Goal: Task Accomplishment & Management: Use online tool/utility

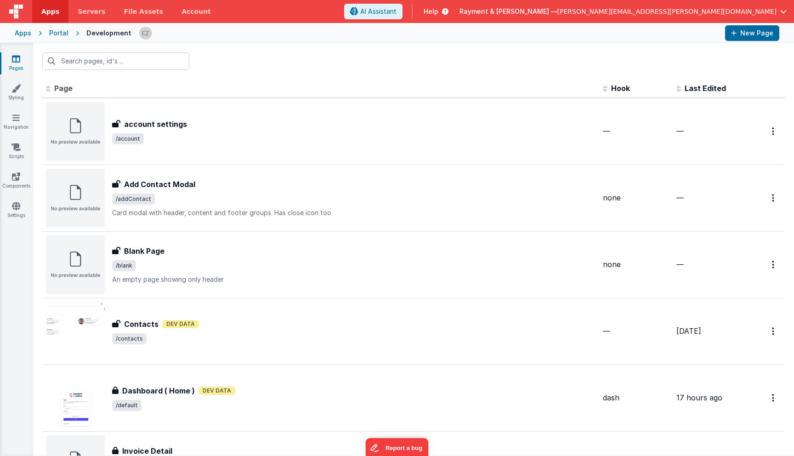
click at [289, 68] on div at bounding box center [413, 61] width 761 height 36
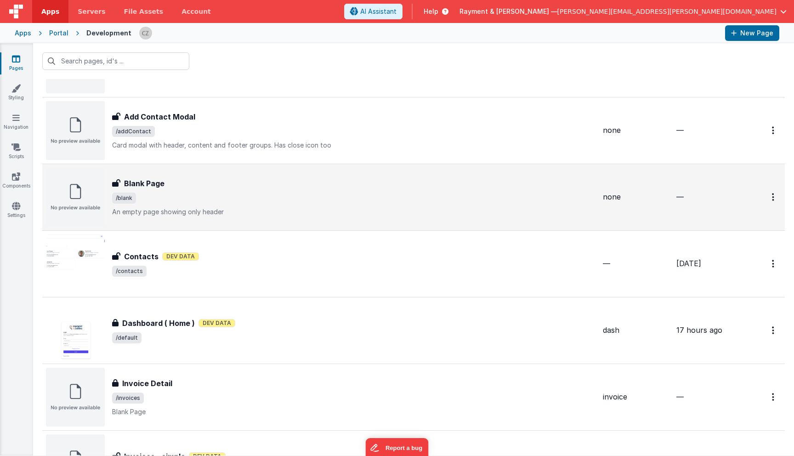
scroll to position [88, 0]
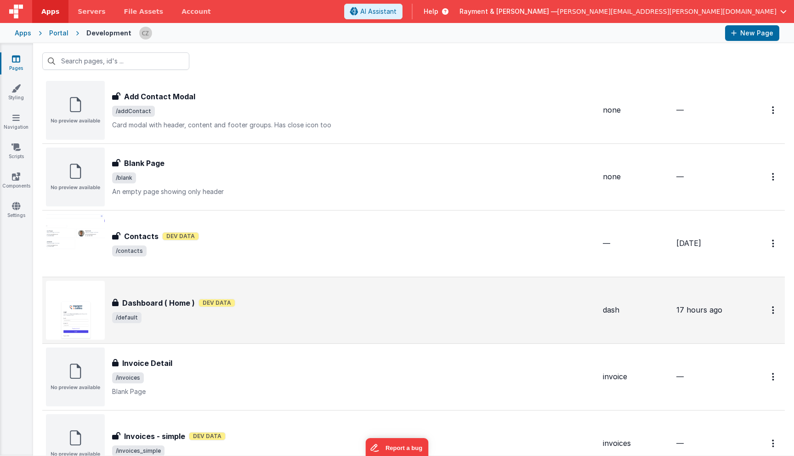
click at [297, 315] on span "/default" at bounding box center [353, 317] width 483 height 11
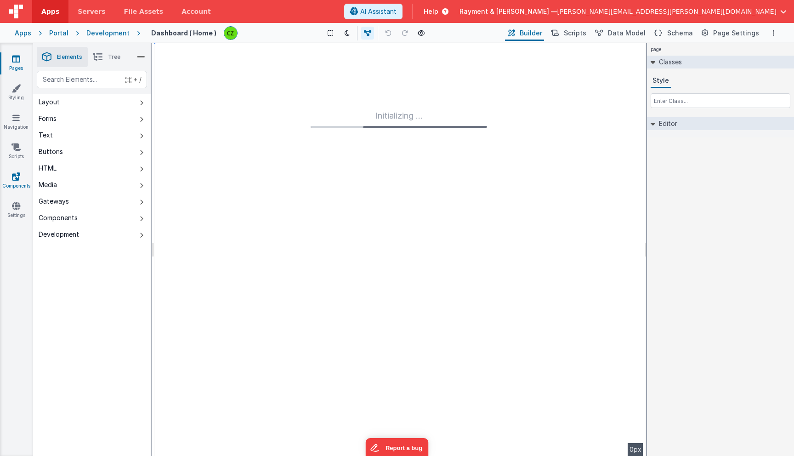
click at [11, 179] on link "Components" at bounding box center [16, 181] width 33 height 18
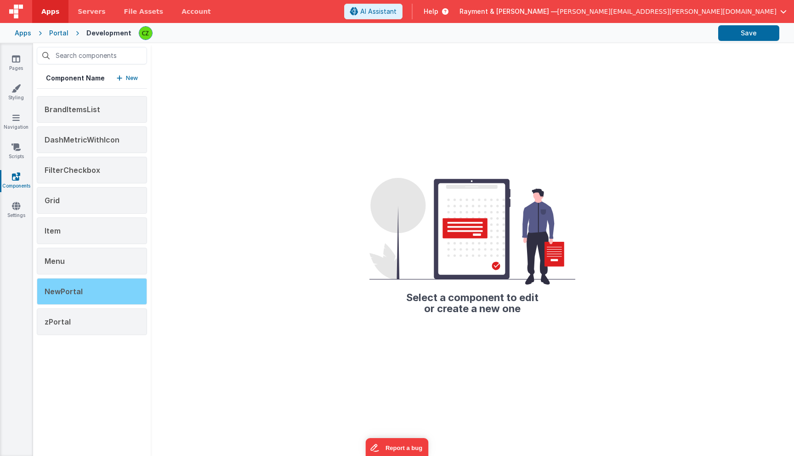
click at [96, 296] on div "NewPortal" at bounding box center [92, 291] width 110 height 27
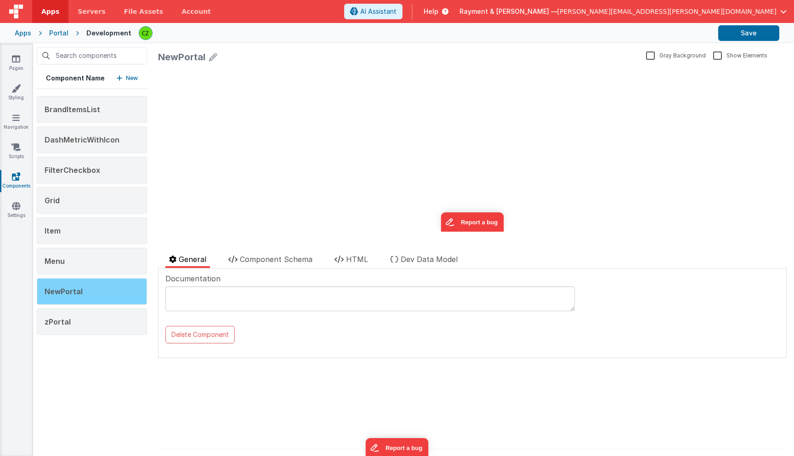
click at [117, 292] on div "NewPortal" at bounding box center [92, 291] width 110 height 27
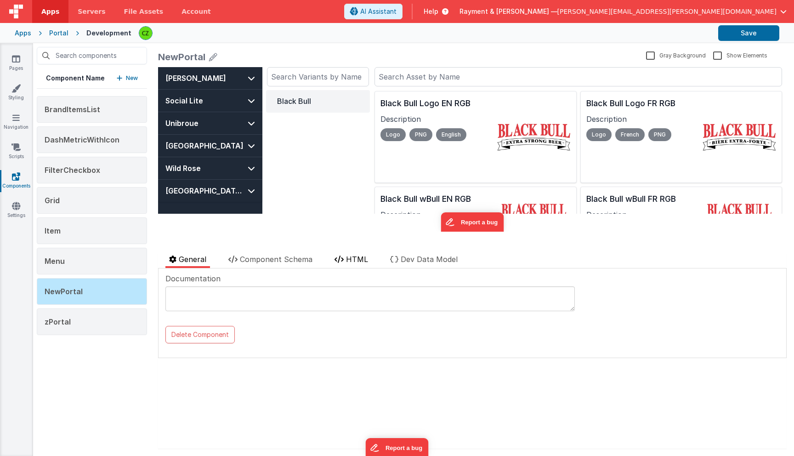
click at [358, 256] on span "HTML" at bounding box center [357, 259] width 22 height 9
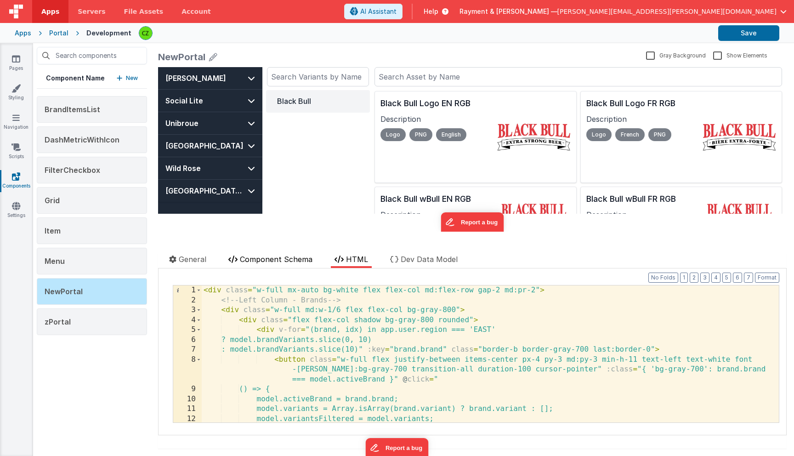
click at [261, 254] on li "Component Schema" at bounding box center [270, 261] width 91 height 14
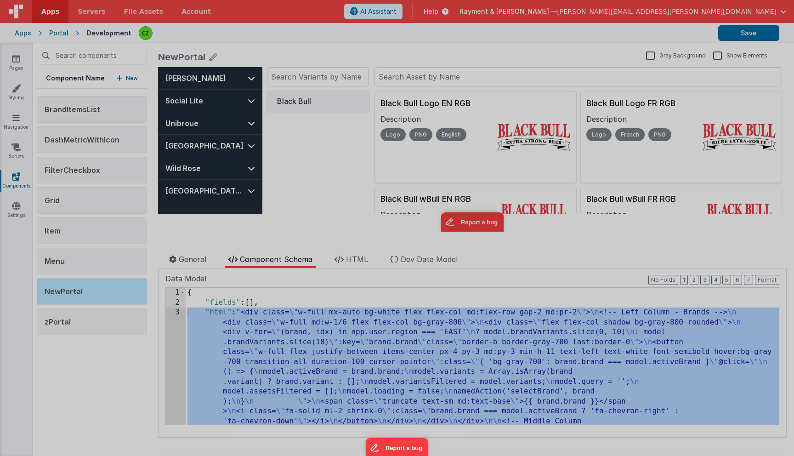
click at [177, 312] on div at bounding box center [397, 218] width 778 height 447
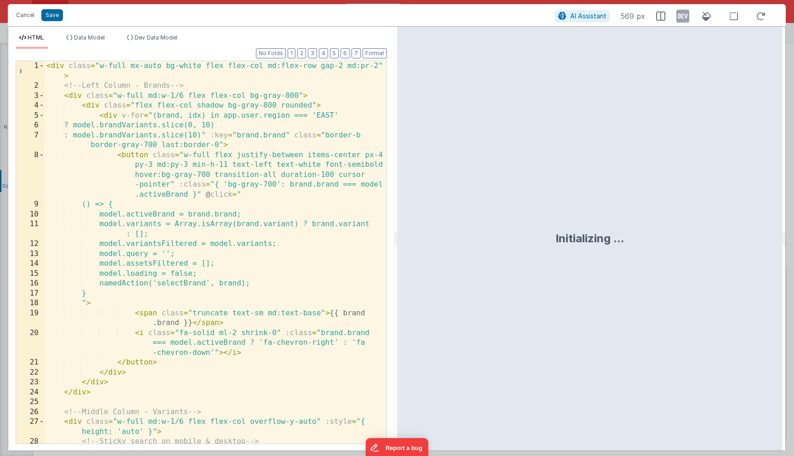
click at [207, 204] on div "< div class = "w-full mx-auto bg-white flex flex-col md:flex-row gap-2 md:pr-2"…" at bounding box center [216, 267] width 342 height 412
click at [85, 39] on span "Data Model" at bounding box center [89, 37] width 31 height 7
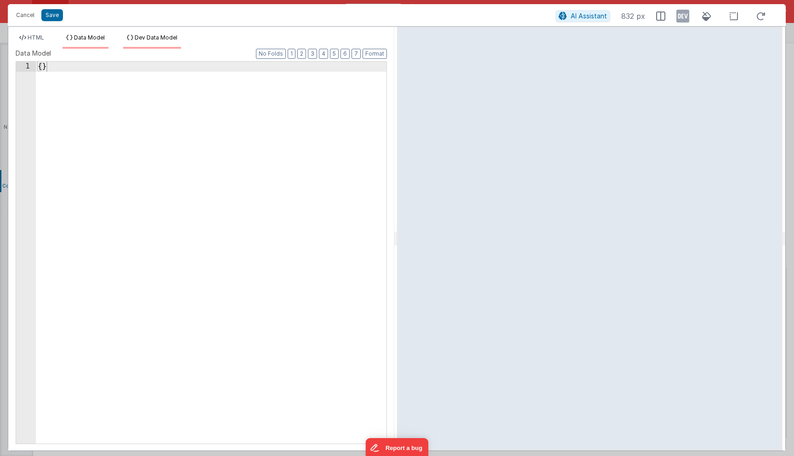
click at [153, 37] on span "Dev Data Model" at bounding box center [156, 37] width 43 height 7
click at [87, 38] on span "Data Model" at bounding box center [89, 37] width 31 height 7
click at [38, 36] on span "HTML" at bounding box center [36, 37] width 17 height 7
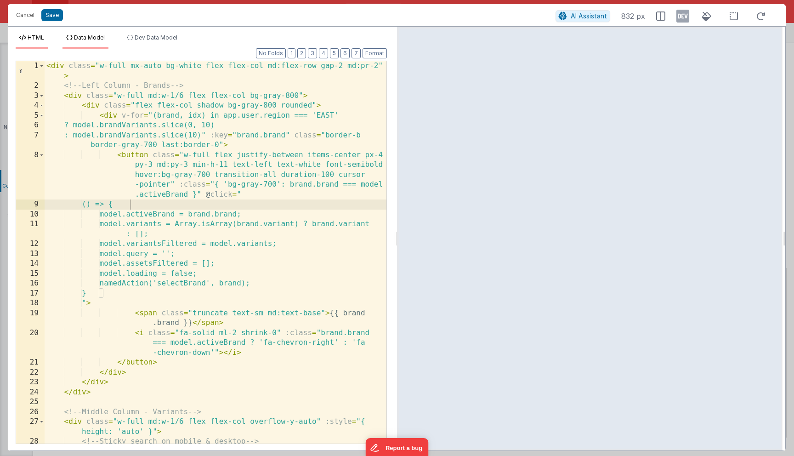
click at [70, 39] on icon at bounding box center [69, 38] width 6 height 6
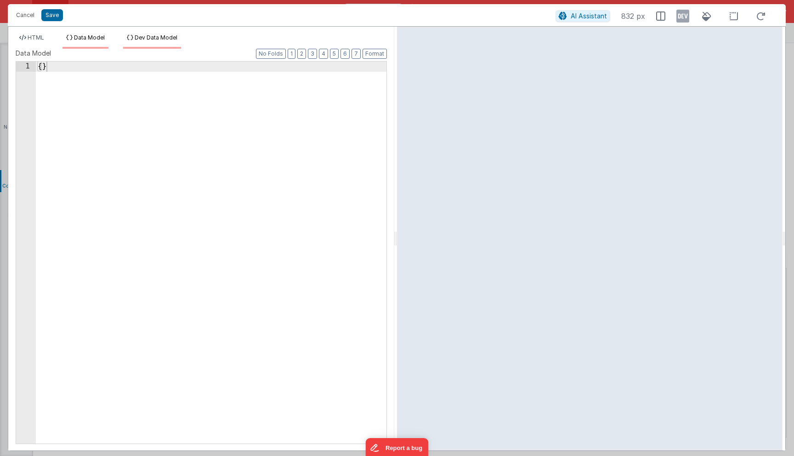
click at [135, 40] on li "Dev Data Model" at bounding box center [152, 41] width 58 height 15
click at [27, 17] on button "Cancel" at bounding box center [25, 15] width 28 height 13
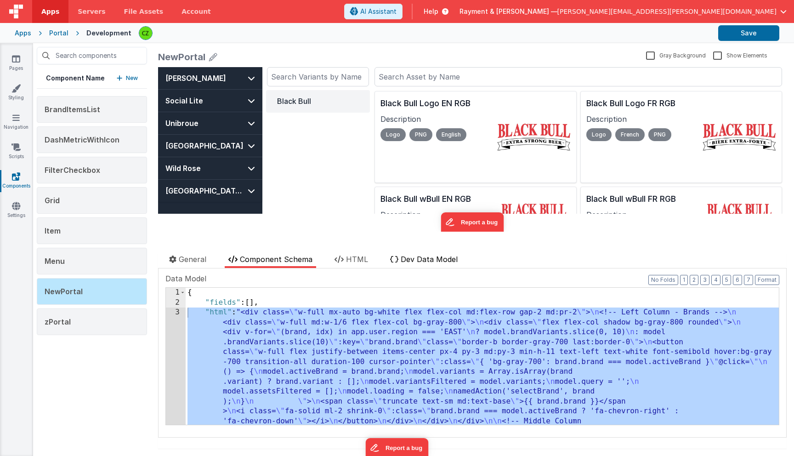
click at [413, 264] on li "Dev Data Model" at bounding box center [423, 261] width 75 height 14
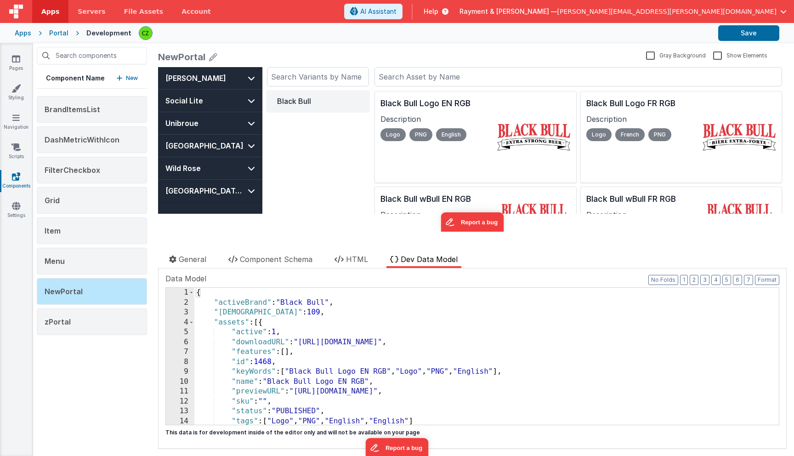
click at [348, 312] on div "{ "activeBrand" : "Black Bull" , "activeVariantId" : 109 , "assets" : [{ "activ…" at bounding box center [486, 366] width 584 height 157
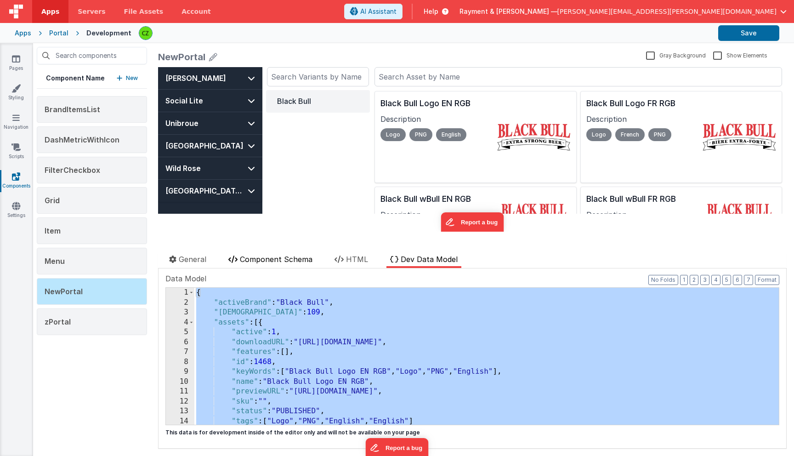
click at [261, 260] on span "Component Schema" at bounding box center [276, 259] width 73 height 9
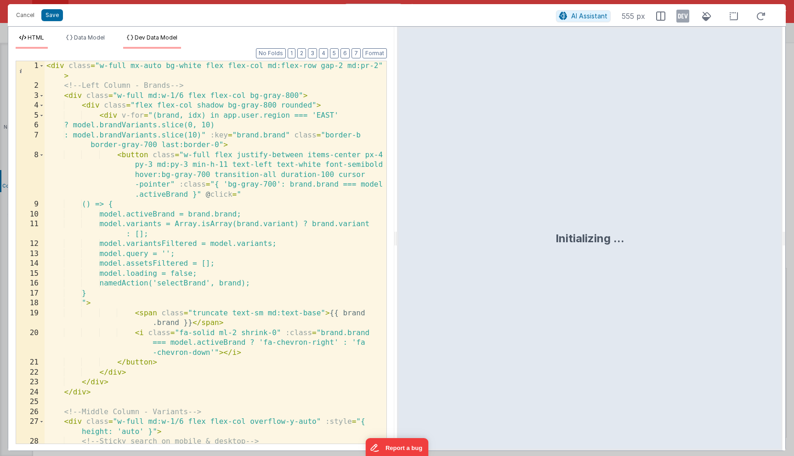
click at [156, 39] on span "Dev Data Model" at bounding box center [156, 37] width 43 height 7
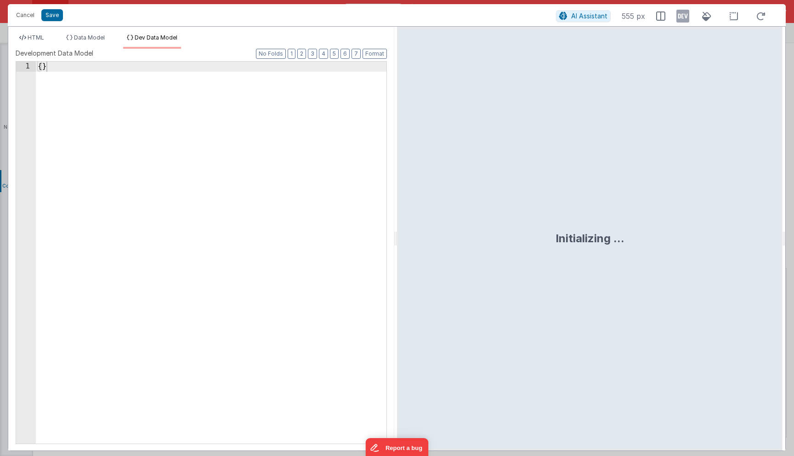
click at [201, 114] on div "1 { } XXXXXXXXXXXXXXXXXXXXXXXXXXXXXXXXXXXXXXXXXXXXXXXXXX" at bounding box center [201, 252] width 371 height 383
click at [194, 117] on div "{ }" at bounding box center [211, 263] width 351 height 402
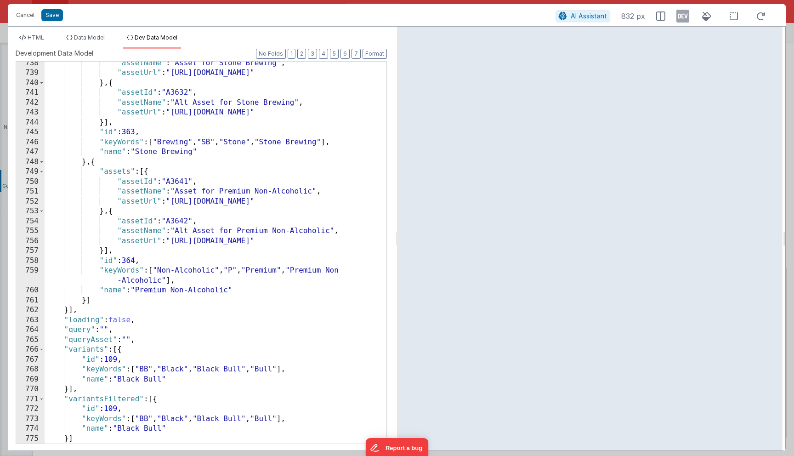
scroll to position [7481, 0]
click at [229, 132] on div ""assetName" : "Asset for Stone Brewing" , "assetUrl" : "[URL][DOMAIN_NAME]" } ,…" at bounding box center [216, 259] width 342 height 402
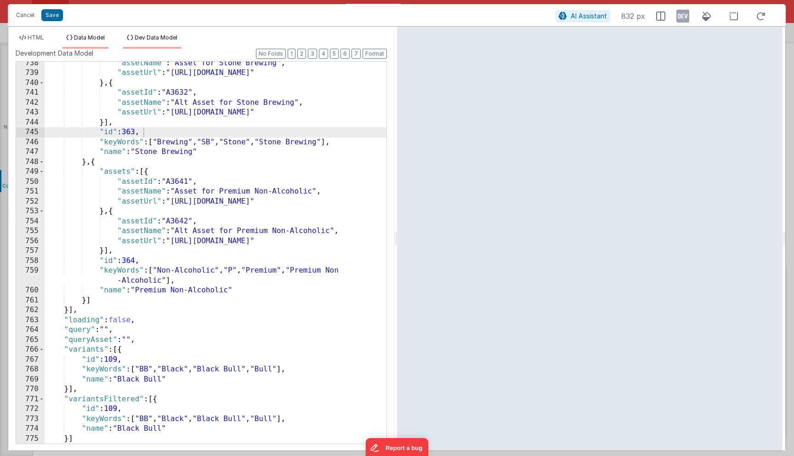
click at [85, 39] on span "Data Model" at bounding box center [89, 37] width 31 height 7
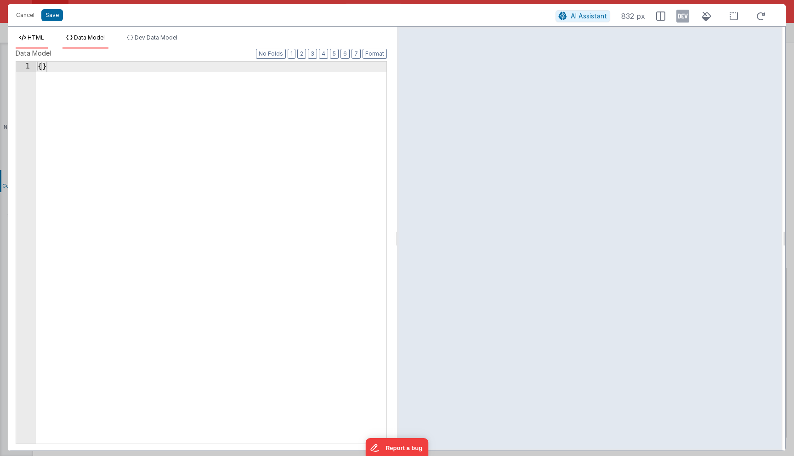
click at [30, 39] on span "HTML" at bounding box center [36, 37] width 17 height 7
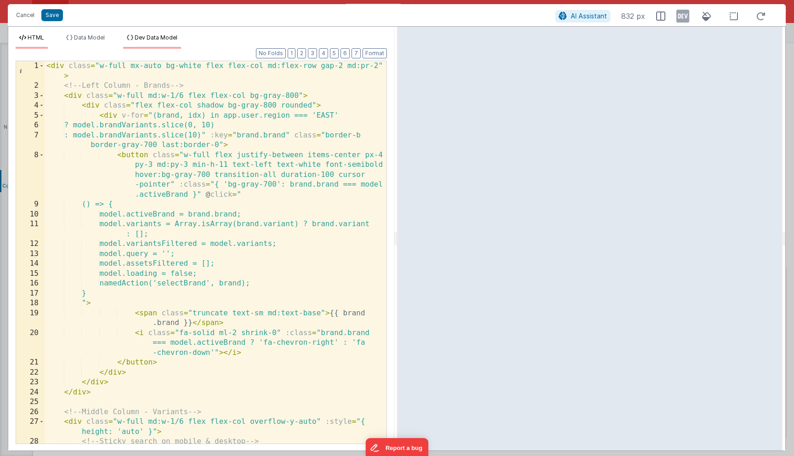
click at [144, 40] on span "Dev Data Model" at bounding box center [156, 37] width 43 height 7
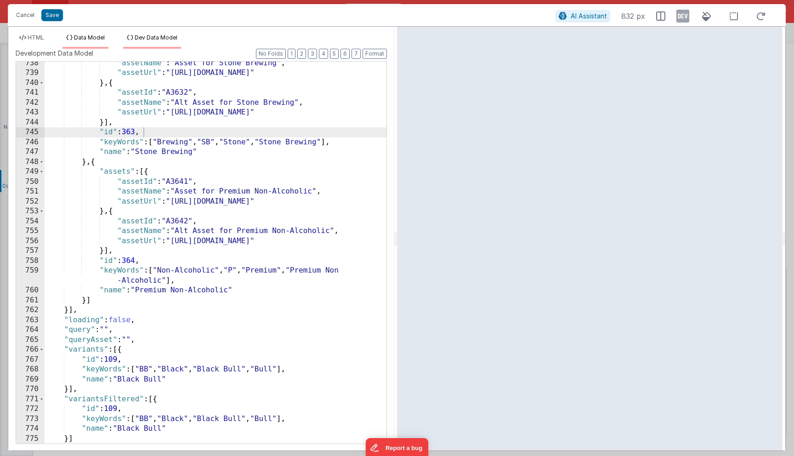
click at [89, 41] on li "Data Model" at bounding box center [85, 41] width 46 height 15
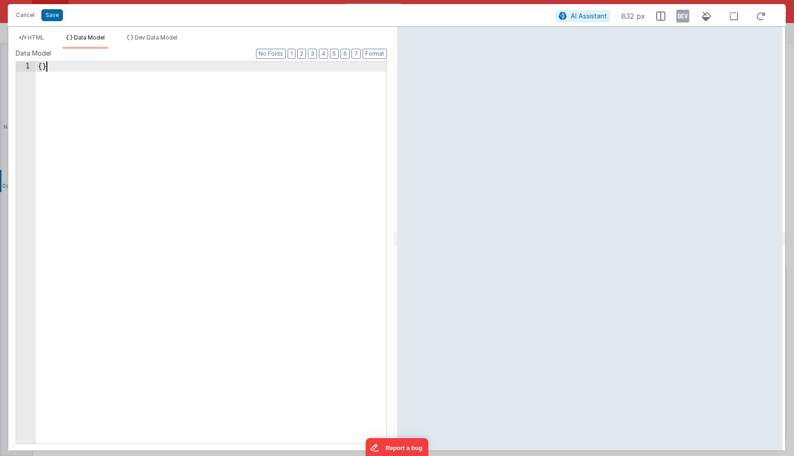
click at [94, 101] on div "{ }" at bounding box center [211, 263] width 351 height 402
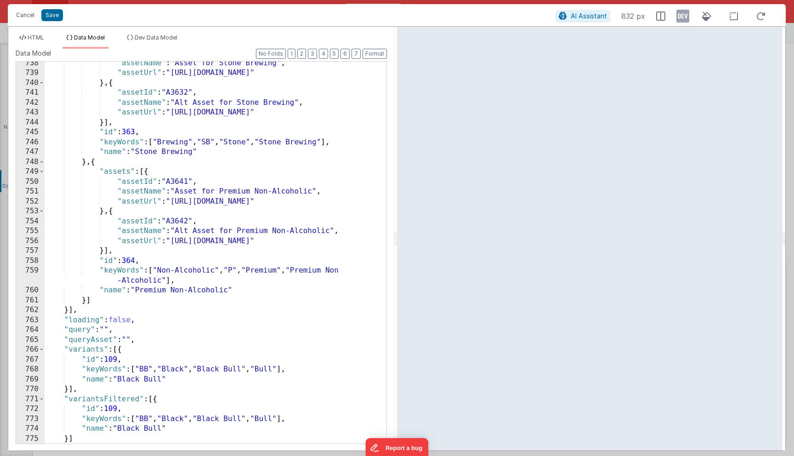
click at [240, 142] on div ""assetName" : "Asset for Stone Brewing" , "assetUrl" : "[URL][DOMAIN_NAME]" } ,…" at bounding box center [216, 259] width 342 height 402
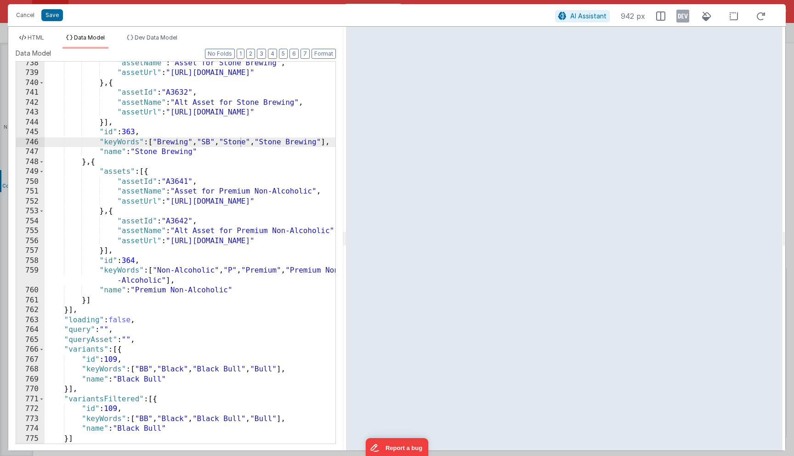
drag, startPoint x: 394, startPoint y: 229, endPoint x: 345, endPoint y: 238, distance: 50.1
click at [345, 238] on html "Cancel Save AI Assistant 942 px HTML Data Model Dev Data Model Format 7 6 5 4 3…" at bounding box center [397, 228] width 794 height 456
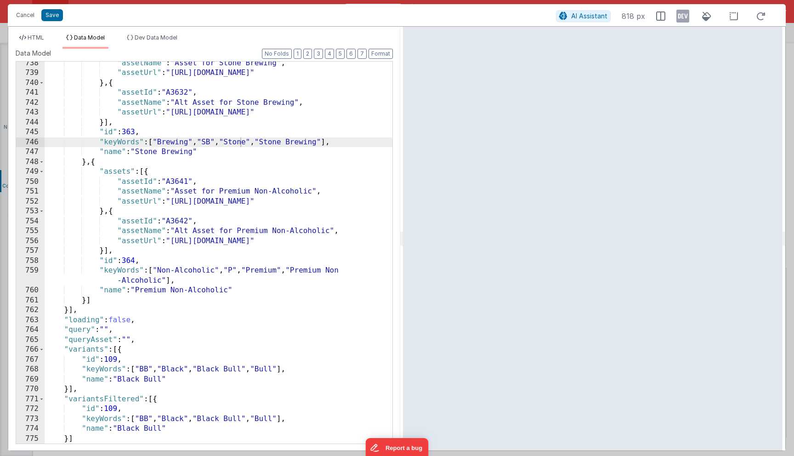
drag, startPoint x: 344, startPoint y: 234, endPoint x: 402, endPoint y: 238, distance: 58.9
click at [402, 238] on html "Cancel Save AI Assistant 818 px HTML Data Model Dev Data Model Format 7 6 5 4 3…" at bounding box center [397, 228] width 794 height 456
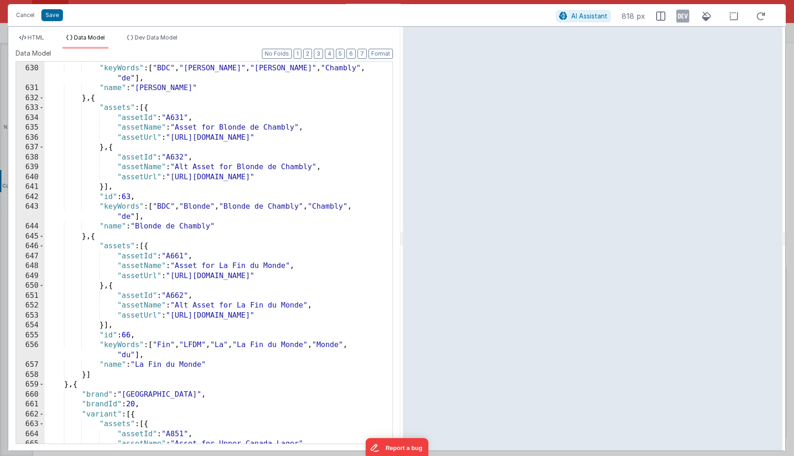
scroll to position [6215, 0]
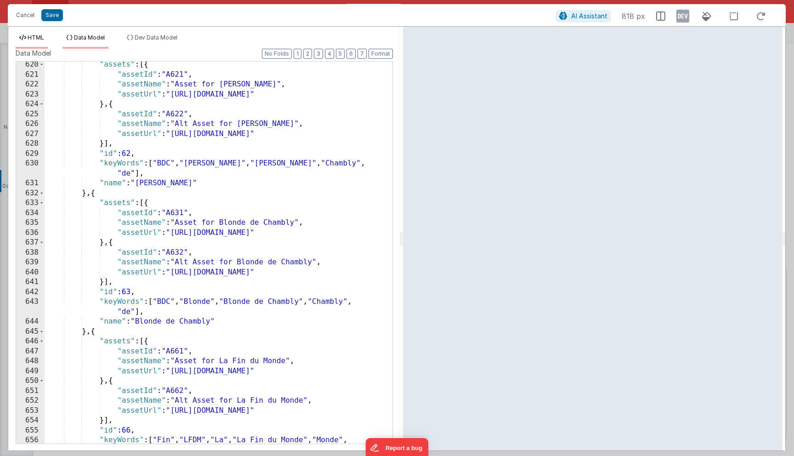
click at [32, 40] on span "HTML" at bounding box center [36, 37] width 17 height 7
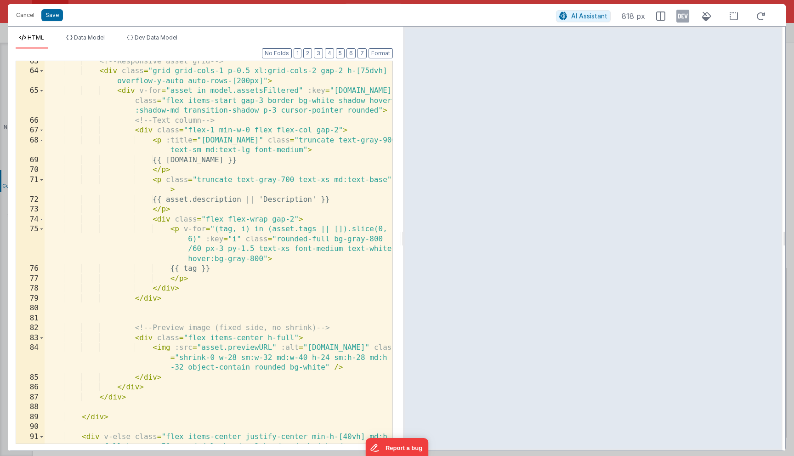
scroll to position [0, 0]
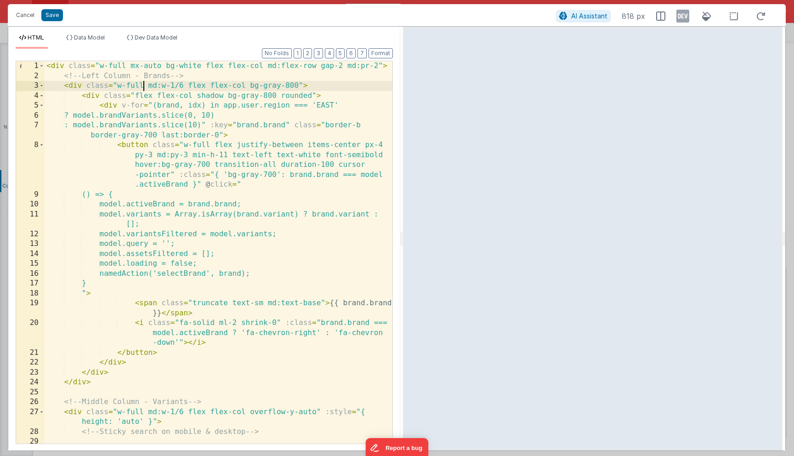
click at [145, 87] on div "< div class = "w-full mx-auto bg-white flex flex-col md:flex-row gap-2 md:pr-2"…" at bounding box center [219, 262] width 348 height 402
click at [175, 87] on div "< div class = "w-full mx-auto bg-white flex flex-col md:flex-row gap-2 md:pr-2"…" at bounding box center [219, 262] width 348 height 402
paste textarea
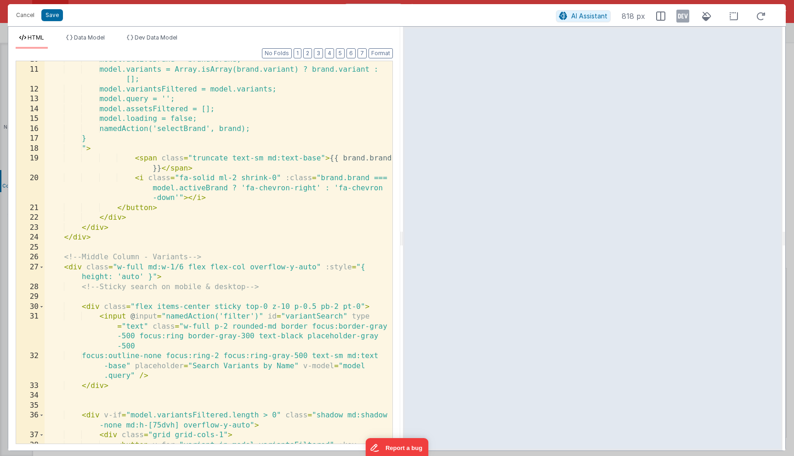
scroll to position [149, 0]
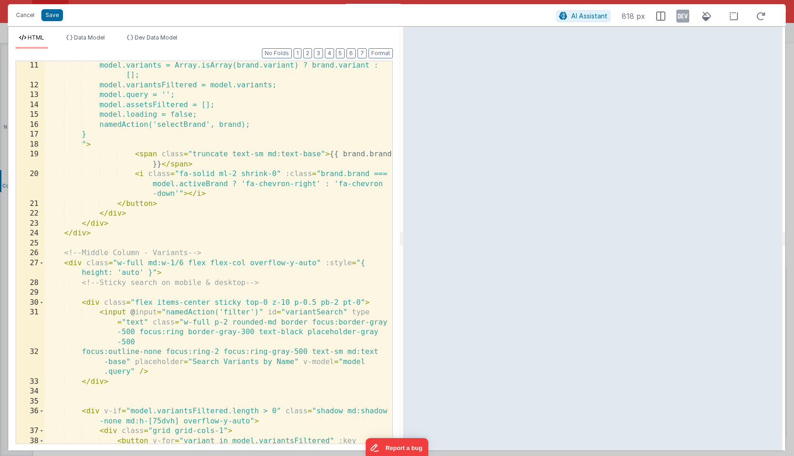
click at [159, 266] on div "model.variants = Array.isArray(brand.variant) ? brand.variant : []; model.varia…" at bounding box center [219, 272] width 348 height 422
paste textarea
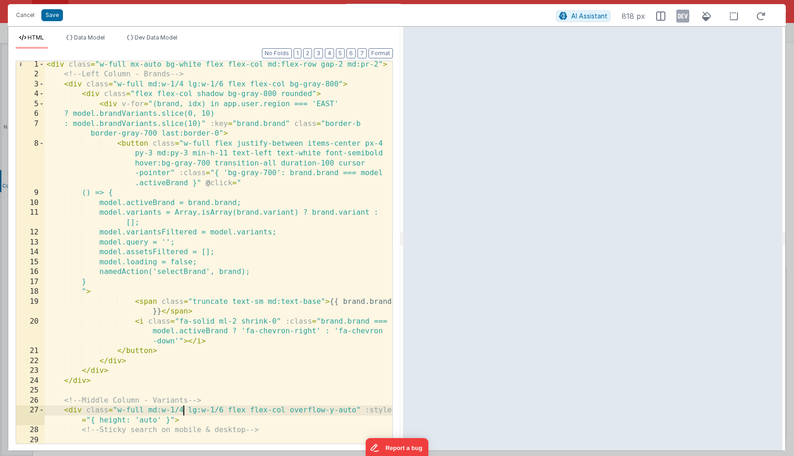
scroll to position [1, 0]
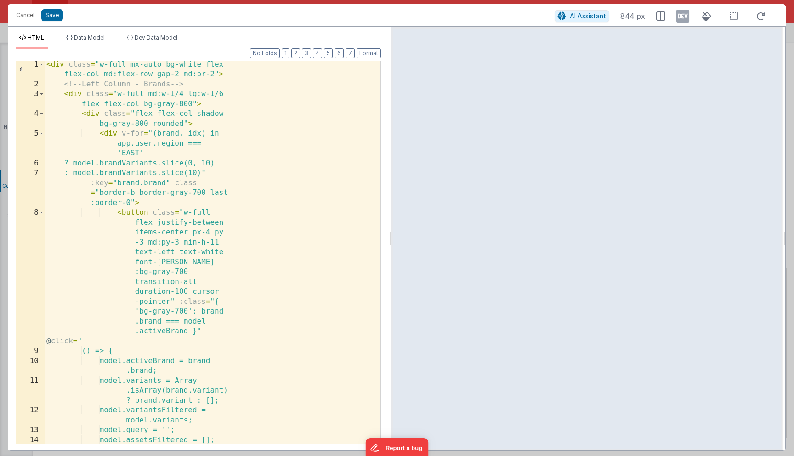
drag, startPoint x: 400, startPoint y: 195, endPoint x: 391, endPoint y: 220, distance: 27.0
click at [391, 220] on html "Cancel Save AI Assistant 844 px HTML Data Model Dev Data Model Format 7 6 5 4 3…" at bounding box center [397, 228] width 794 height 456
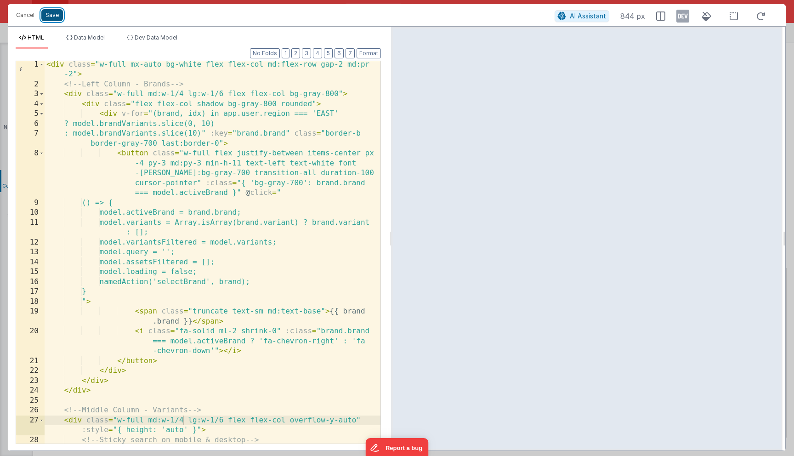
click at [51, 16] on button "Save" at bounding box center [52, 15] width 22 height 12
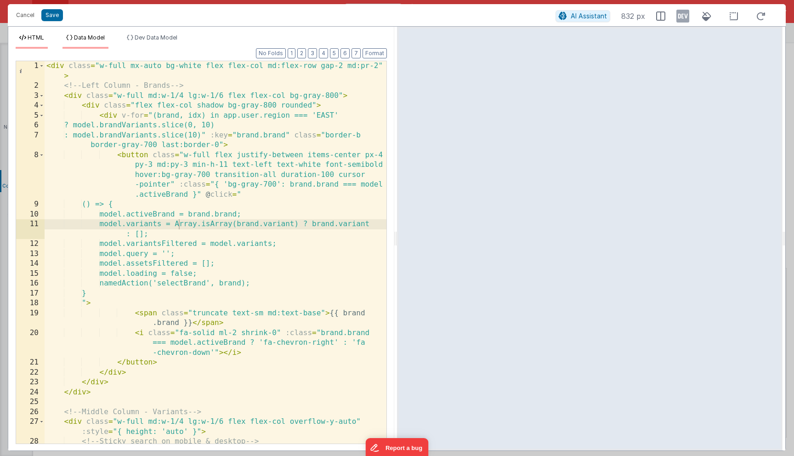
click at [88, 37] on span "Data Model" at bounding box center [89, 37] width 31 height 7
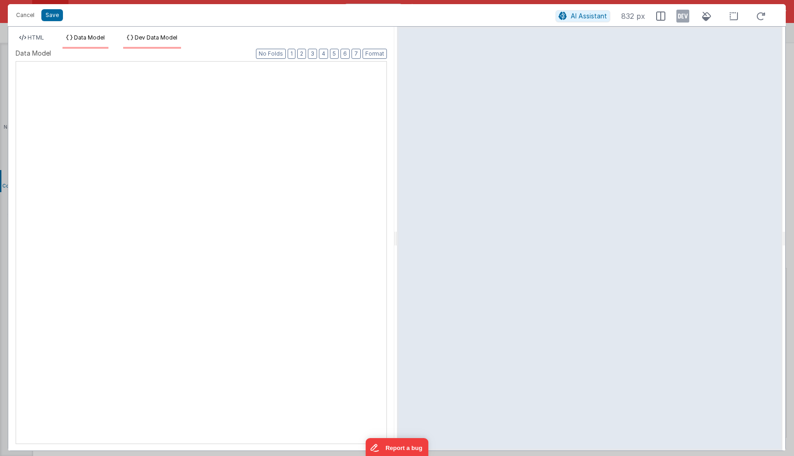
click at [159, 40] on span "Dev Data Model" at bounding box center [156, 37] width 43 height 7
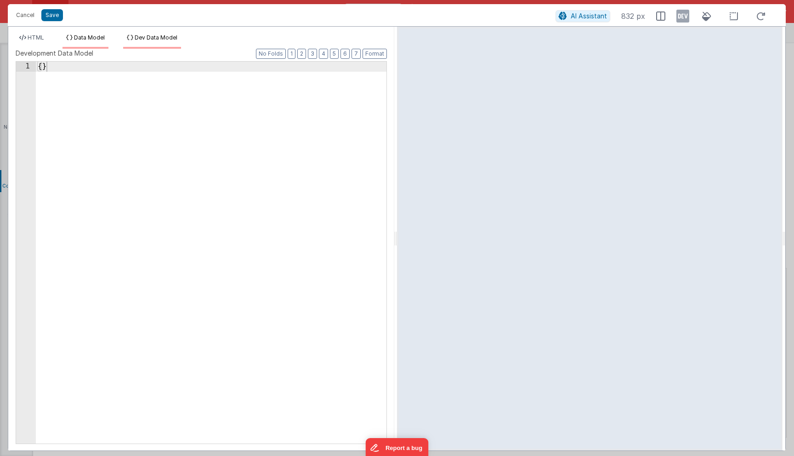
click at [88, 37] on span "Data Model" at bounding box center [89, 37] width 31 height 7
click at [46, 36] on li "HTML" at bounding box center [32, 41] width 32 height 15
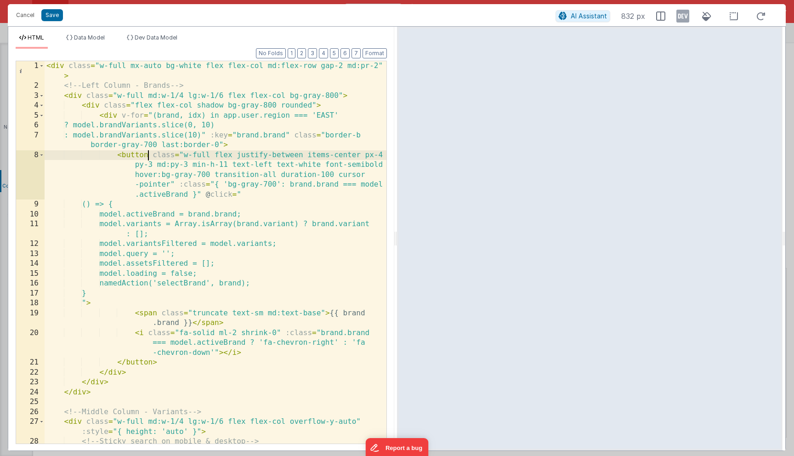
click at [149, 157] on div "< div class = "w-full mx-auto bg-white flex flex-col md:flex-row gap-2 md:pr-2"…" at bounding box center [216, 267] width 342 height 412
click at [83, 40] on span "Data Model" at bounding box center [89, 37] width 31 height 7
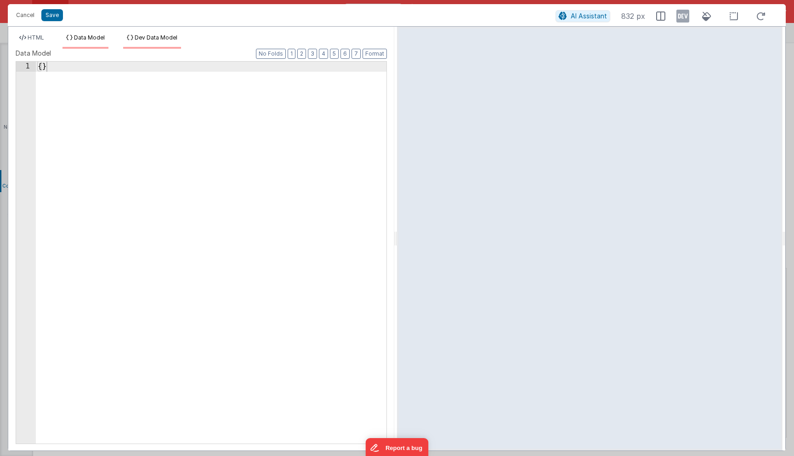
click at [146, 41] on li "Dev Data Model" at bounding box center [152, 41] width 58 height 15
click at [44, 39] on span "HTML" at bounding box center [36, 37] width 17 height 7
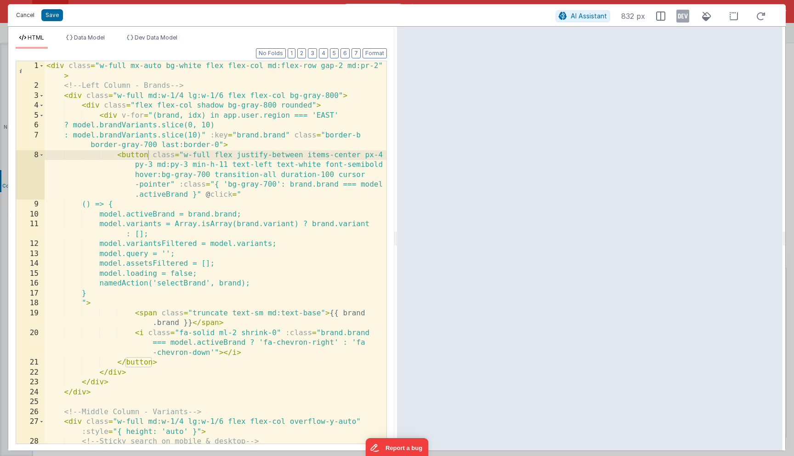
click at [26, 17] on button "Cancel" at bounding box center [25, 15] width 28 height 13
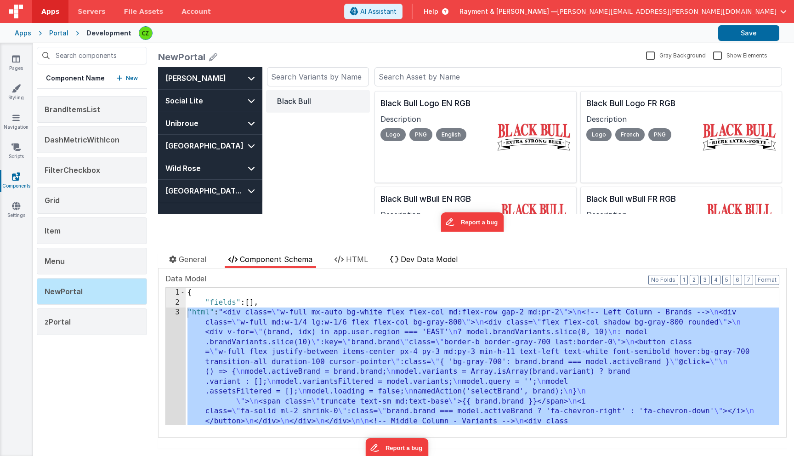
click at [411, 266] on li "Dev Data Model" at bounding box center [423, 261] width 75 height 14
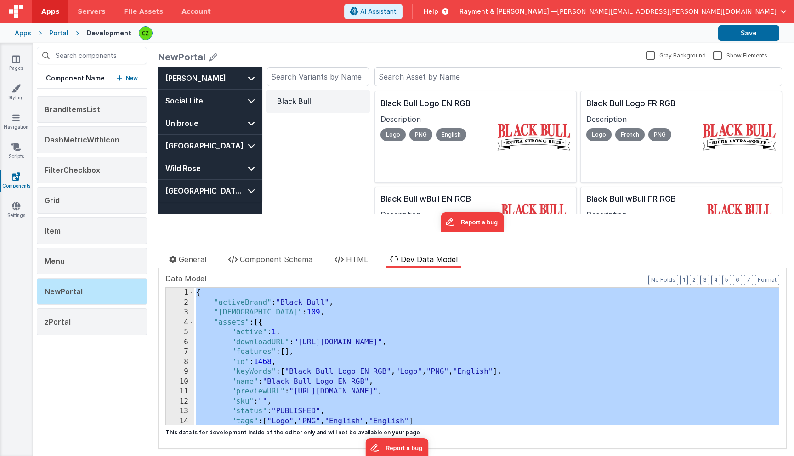
click at [370, 322] on div "{ "activeBrand" : "Black Bull" , "activeVariantId" : 109 , "assets" : [{ "activ…" at bounding box center [486, 366] width 584 height 157
click at [252, 256] on span "Component Schema" at bounding box center [276, 259] width 73 height 9
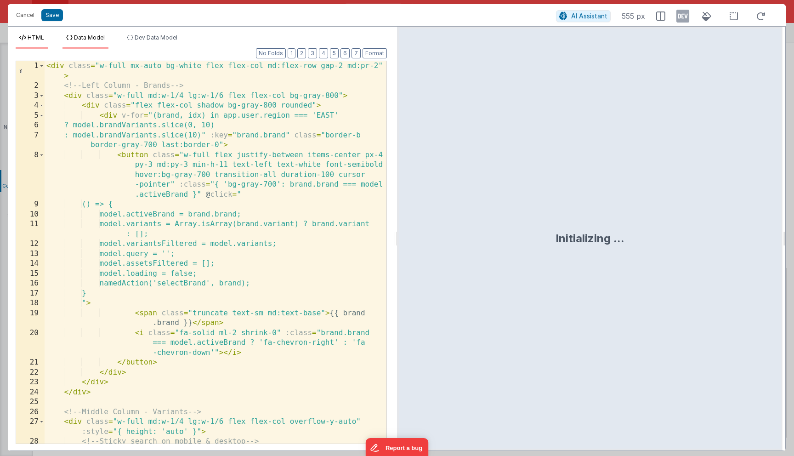
click at [82, 39] on span "Data Model" at bounding box center [89, 37] width 31 height 7
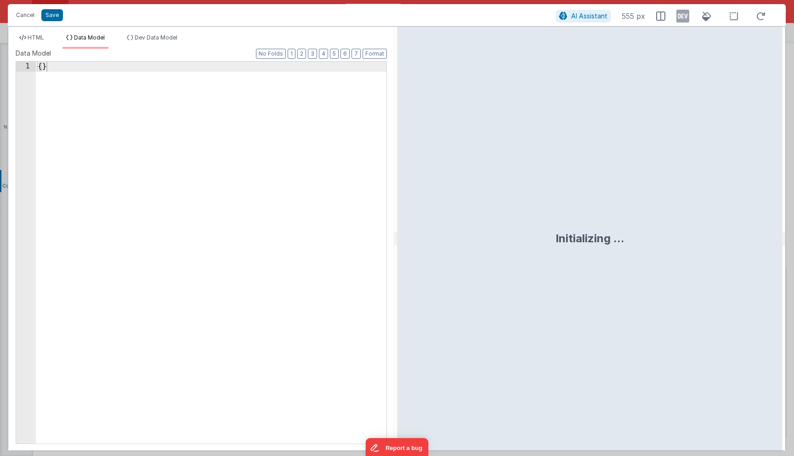
click at [140, 135] on div "{ }" at bounding box center [211, 263] width 351 height 402
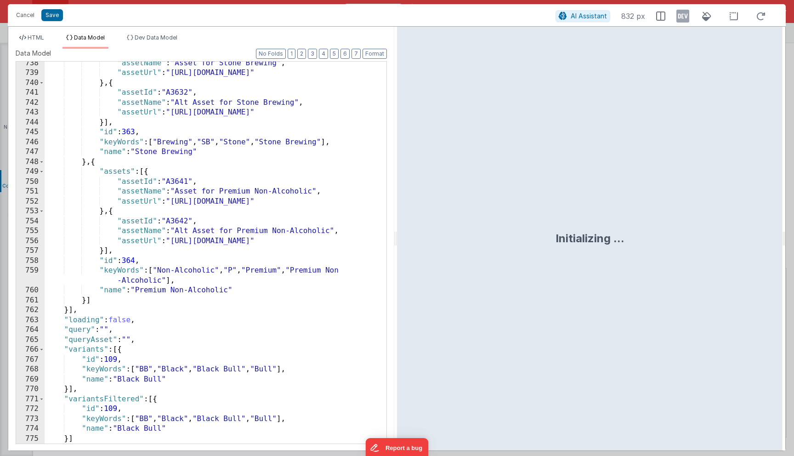
scroll to position [7481, 0]
click at [48, 15] on button "Save" at bounding box center [52, 15] width 22 height 12
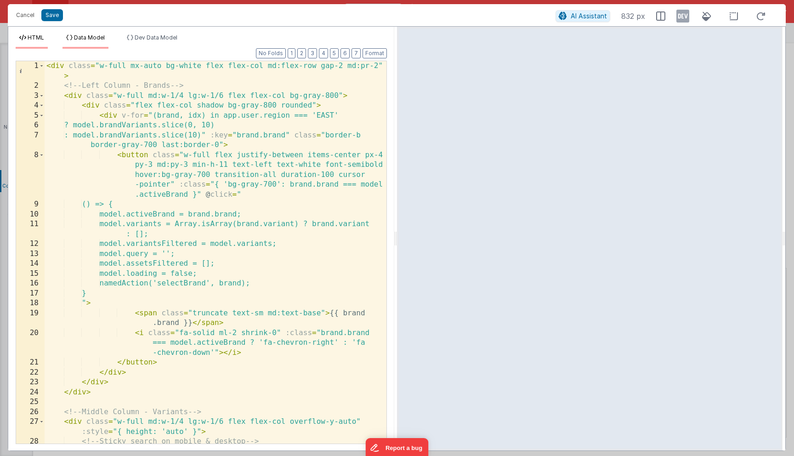
click at [98, 38] on span "Data Model" at bounding box center [89, 37] width 31 height 7
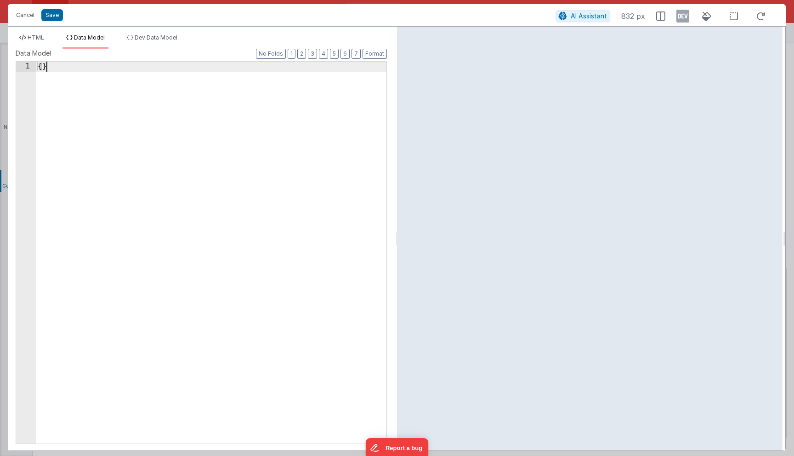
click at [137, 114] on div "{ }" at bounding box center [211, 263] width 351 height 402
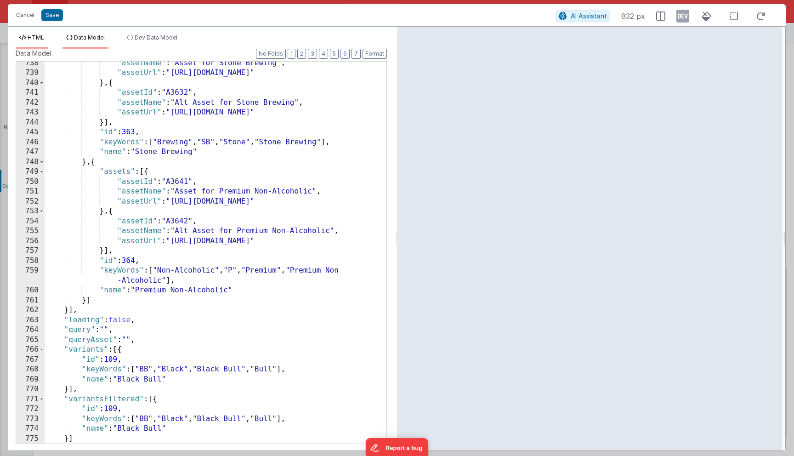
click at [40, 40] on span "HTML" at bounding box center [36, 37] width 17 height 7
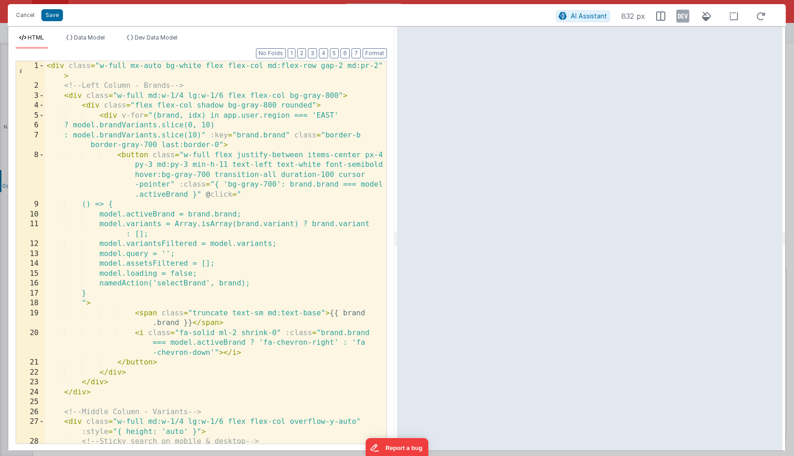
click at [122, 115] on div "< div class = "w-full mx-auto bg-white flex flex-col md:flex-row gap-2 md:pr-2"…" at bounding box center [216, 267] width 342 height 412
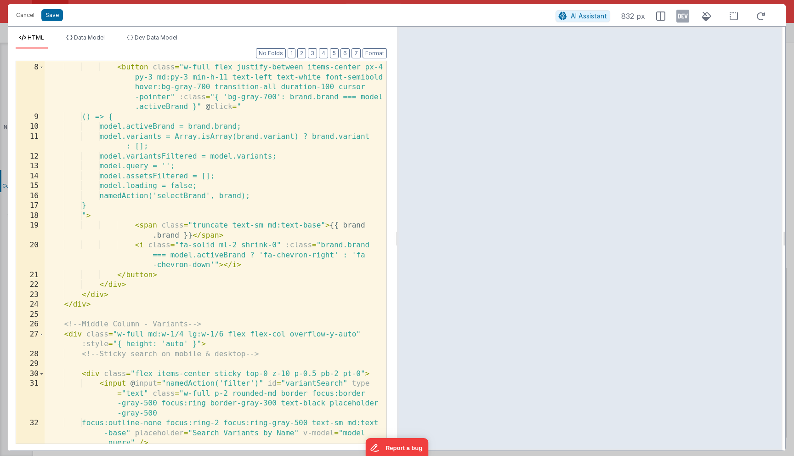
scroll to position [28, 0]
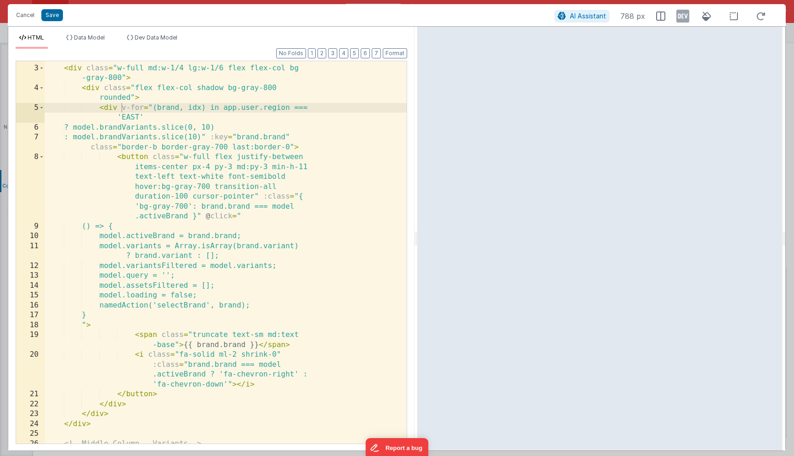
drag, startPoint x: 396, startPoint y: 230, endPoint x: 417, endPoint y: 226, distance: 21.1
click at [417, 226] on html "Cancel Save AI Assistant 788 px HTML Data Model Dev Data Model Format 7 6 5 4 3…" at bounding box center [397, 228] width 794 height 456
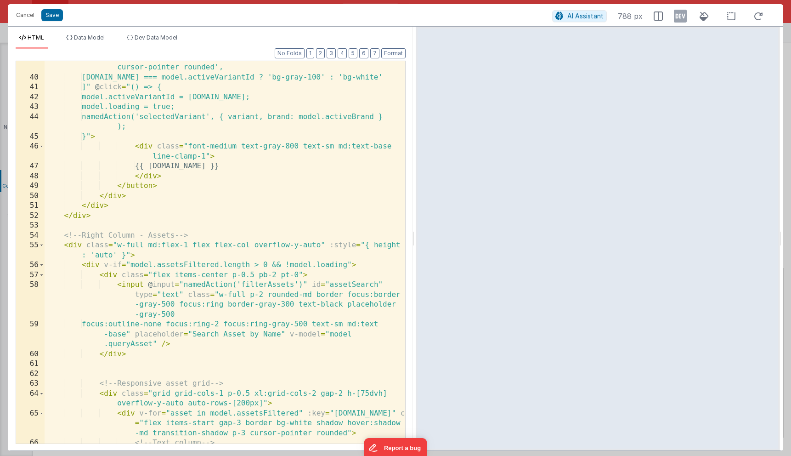
scroll to position [555, 0]
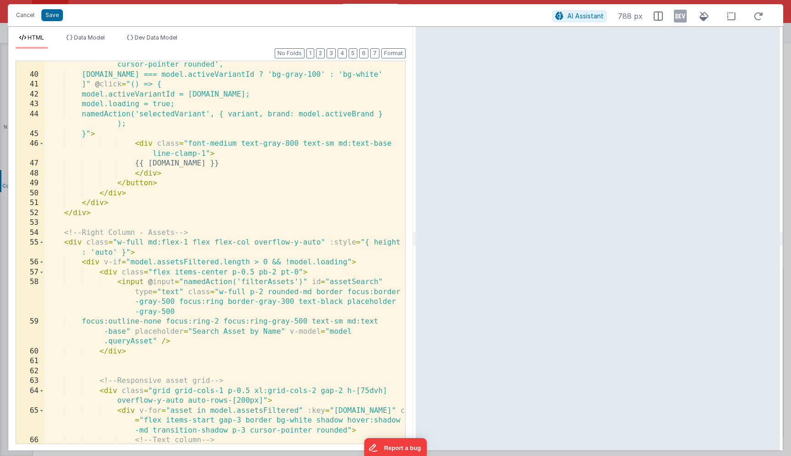
click at [163, 244] on div "'w-full text-left px-4 md:px-6 py-3 md:py-3 min-h-11 hover:bg-gray -100 transit…" at bounding box center [225, 251] width 361 height 422
click at [165, 272] on div "'w-full text-left px-4 md:px-6 py-3 md:py-3 min-h-11 hover:bg-gray -100 transit…" at bounding box center [225, 251] width 361 height 422
click at [173, 240] on div "'w-full text-left px-4 md:px-6 py-3 md:py-3 min-h-11 hover:bg-gray -100 transit…" at bounding box center [225, 251] width 361 height 422
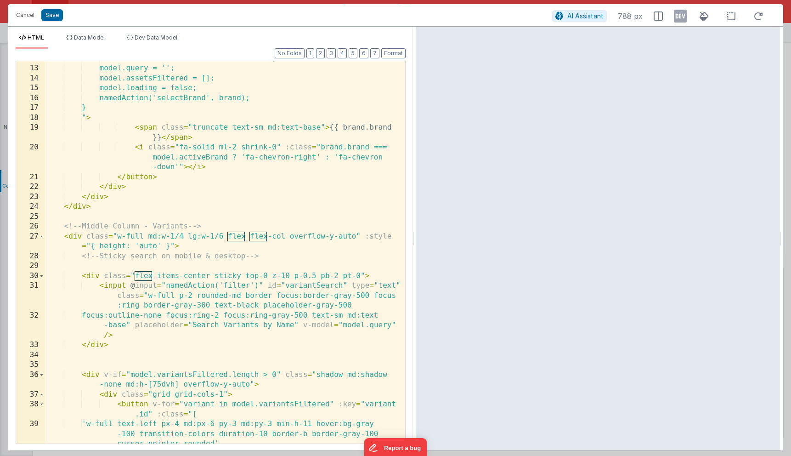
scroll to position [161, 0]
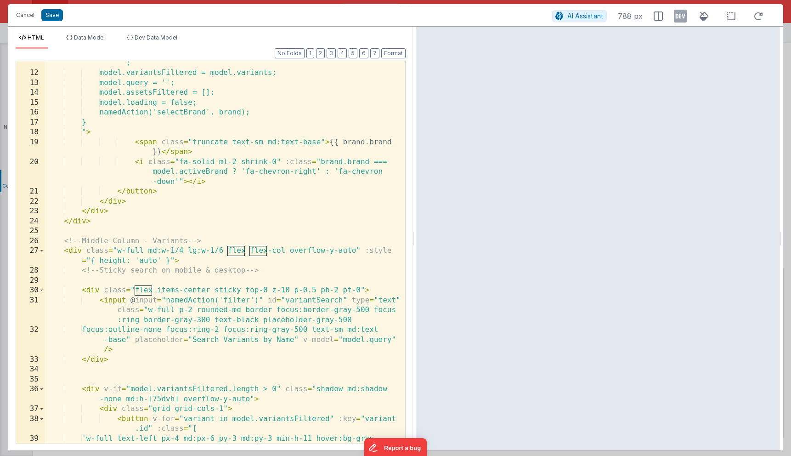
click at [200, 249] on div "model.variants = Array.isArray(brand.variant) ? brand.variant : [] ; model.vari…" at bounding box center [225, 264] width 361 height 432
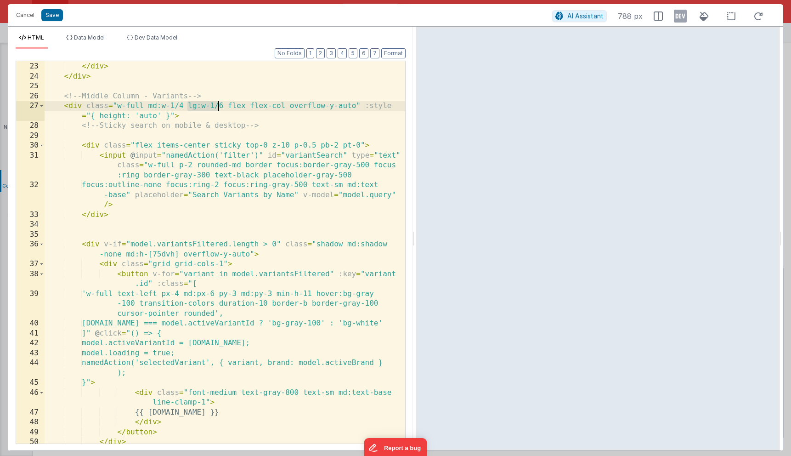
scroll to position [306, 0]
click at [147, 109] on div "</ div > </ div > </ div > <!-- Middle Column - Variants --> < div class = "w-f…" at bounding box center [225, 253] width 361 height 402
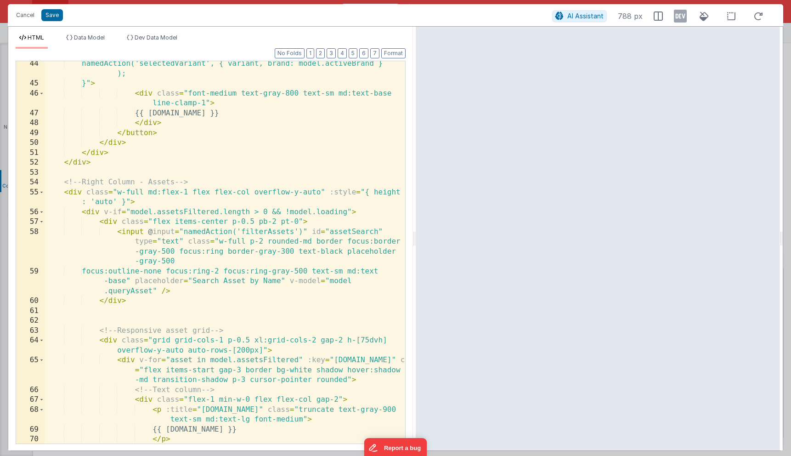
scroll to position [610, 0]
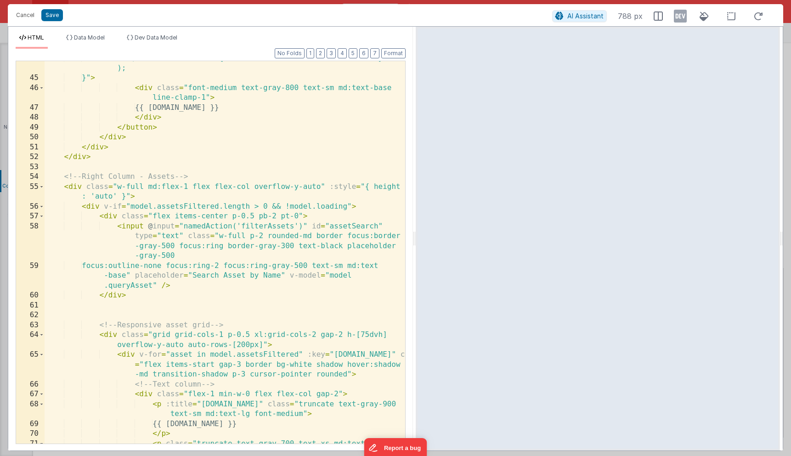
click at [189, 188] on div "namedAction('selectedVariant', { variant, brand: model.activeBrand } ); }" > < …" at bounding box center [225, 259] width 361 height 412
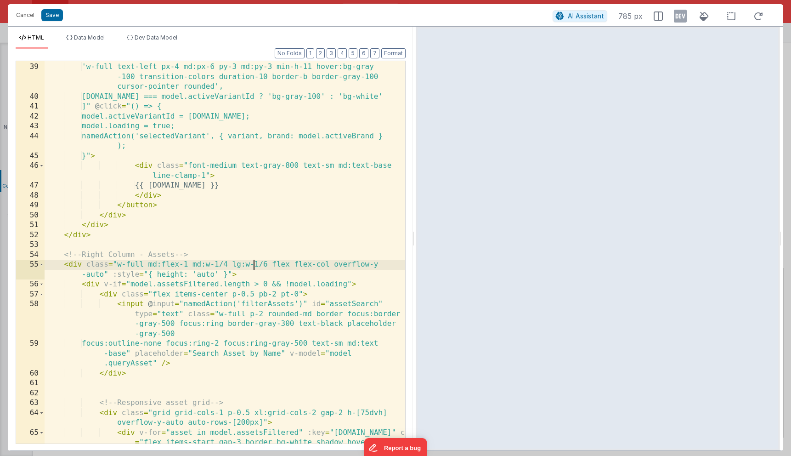
scroll to position [576, 0]
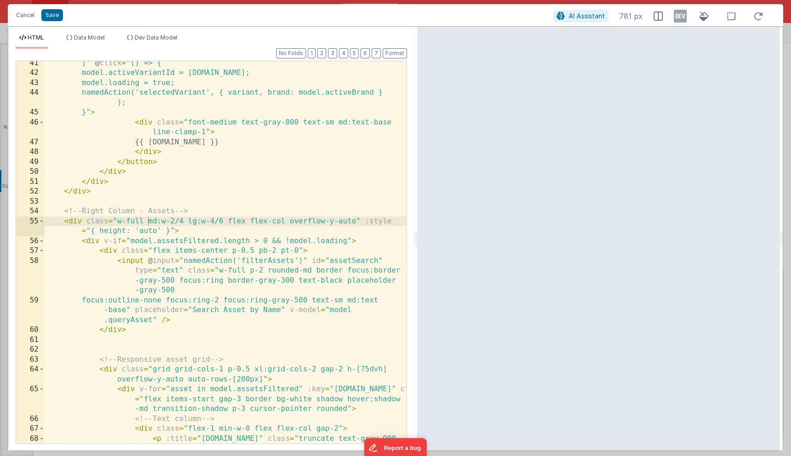
drag, startPoint x: 414, startPoint y: 216, endPoint x: 439, endPoint y: 232, distance: 29.3
click at [439, 232] on html "Cancel Save AI Assistant 781 px HTML Data Model Dev Data Model Format 7 6 5 4 3…" at bounding box center [395, 228] width 791 height 456
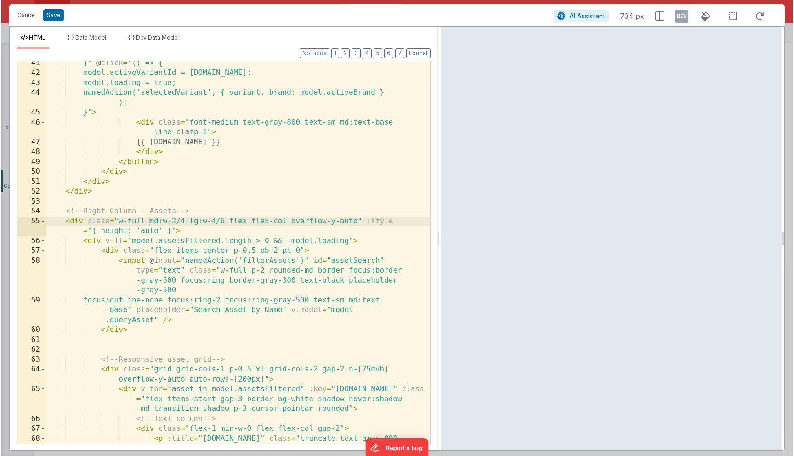
scroll to position [536, 0]
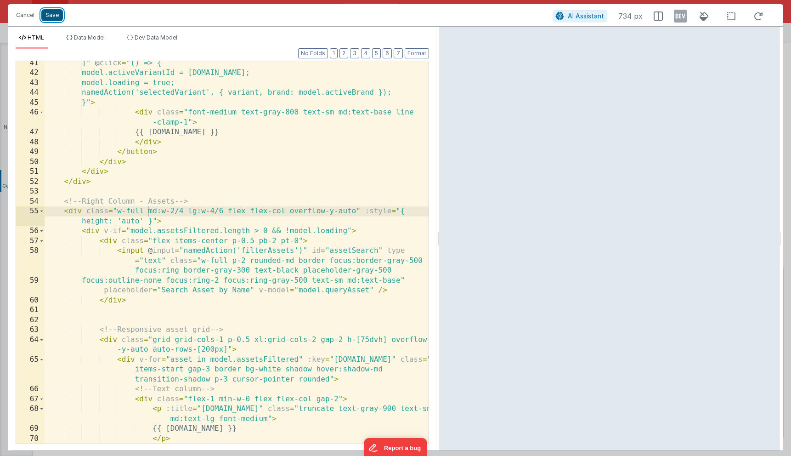
click at [52, 19] on button "Save" at bounding box center [52, 15] width 22 height 12
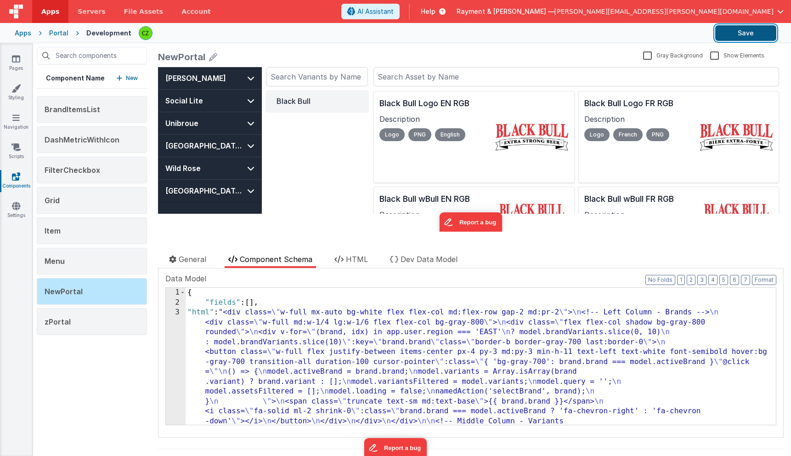
click at [749, 28] on button "Save" at bounding box center [745, 33] width 61 height 16
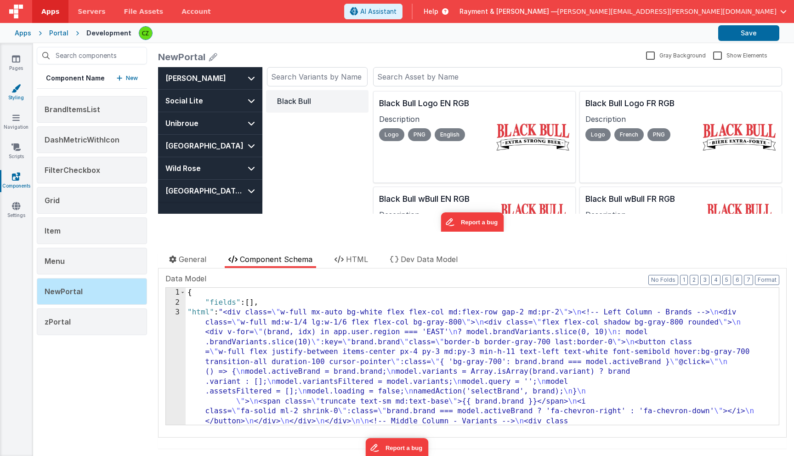
click at [14, 84] on icon at bounding box center [15, 88] width 9 height 9
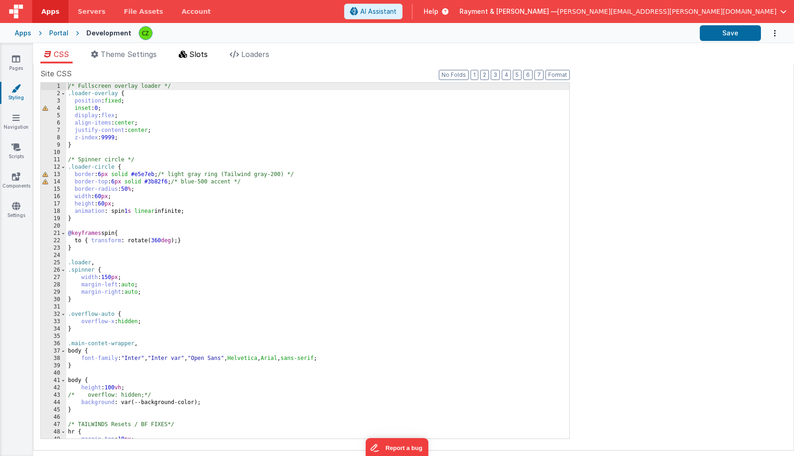
click at [208, 50] on span "Slots" at bounding box center [198, 54] width 18 height 9
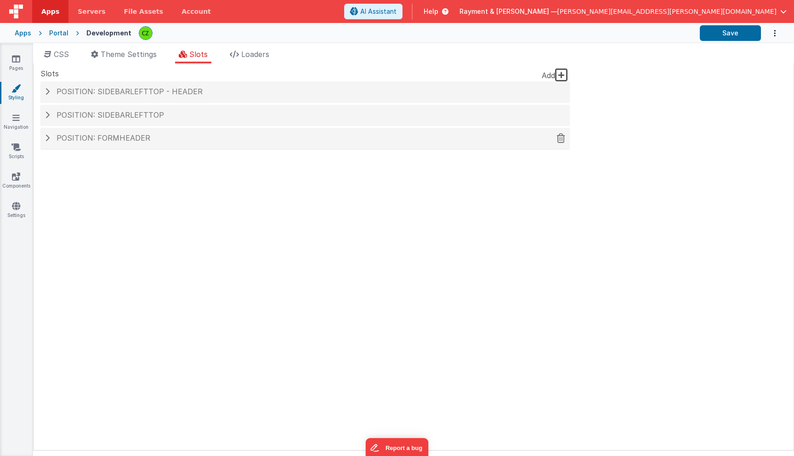
click at [127, 142] on span "Position: formHeader" at bounding box center [104, 137] width 94 height 9
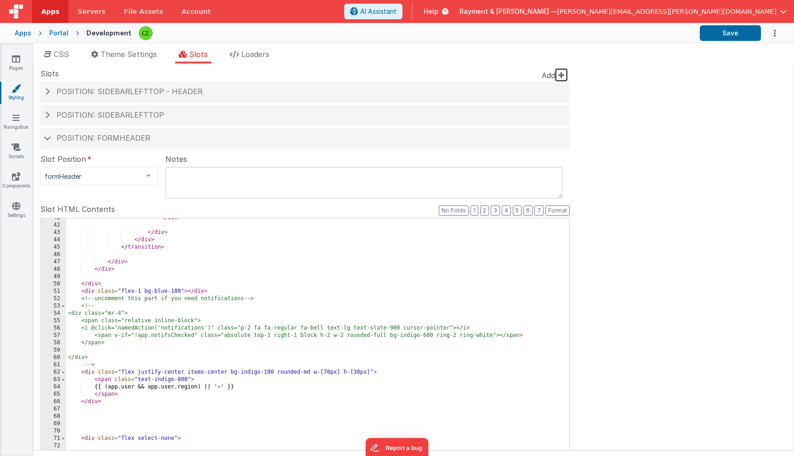
scroll to position [415, 0]
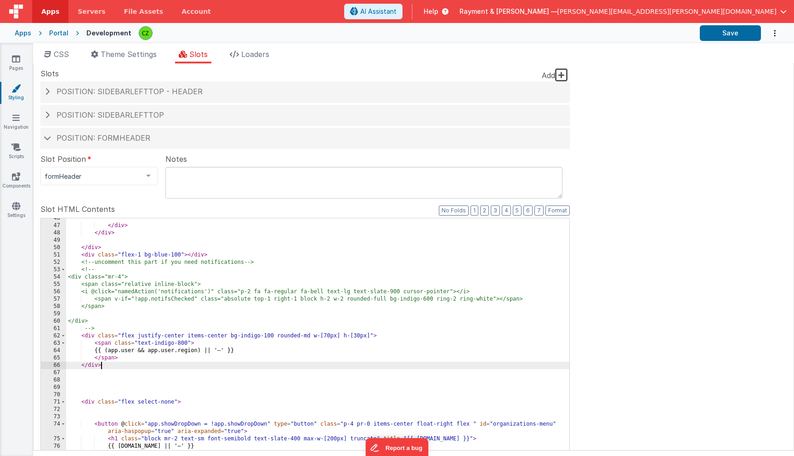
click at [114, 364] on div "</ div > </ div > </ div > < div class = "flex-1 bg-blue-100" > </ div > <!-- u…" at bounding box center [317, 378] width 503 height 327
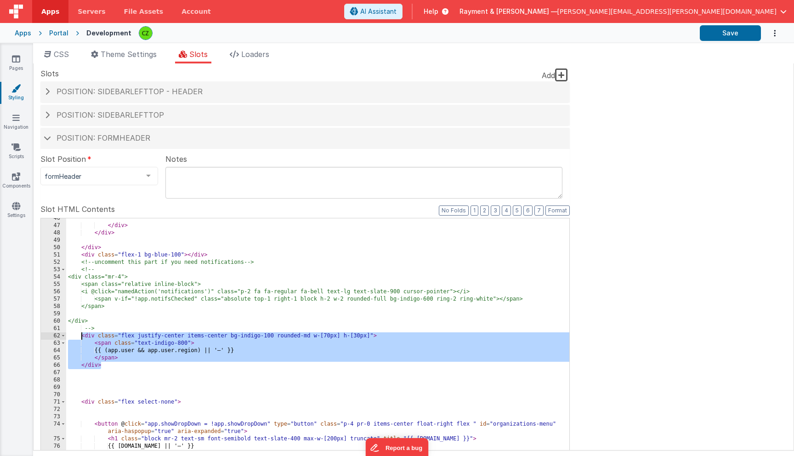
click at [140, 375] on div "</ div > </ div > </ div > < div class = "flex-1 bg-blue-100" > </ div > <!-- u…" at bounding box center [317, 378] width 503 height 327
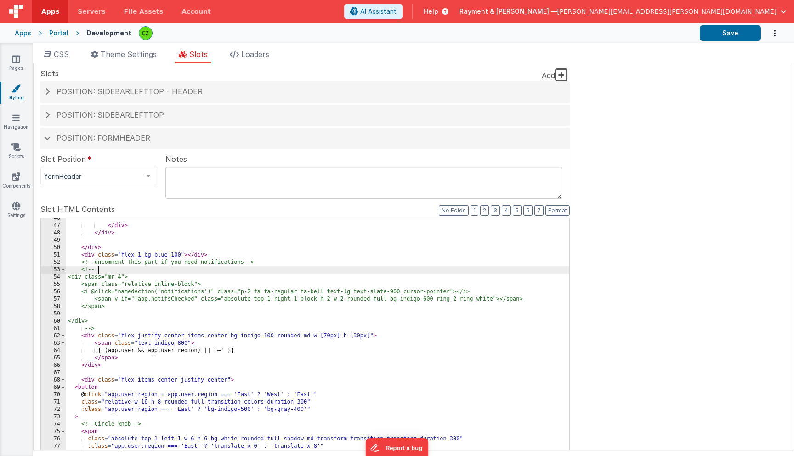
click at [100, 268] on div "</ div > </ div > </ div > < div class = "flex-1 bg-blue-100" > </ div > <!-- u…" at bounding box center [317, 371] width 503 height 312
click at [113, 329] on div "</ div > </ div > </ div > < div class = "flex-1 bg-blue-100" > </ div > <!-- u…" at bounding box center [317, 371] width 503 height 312
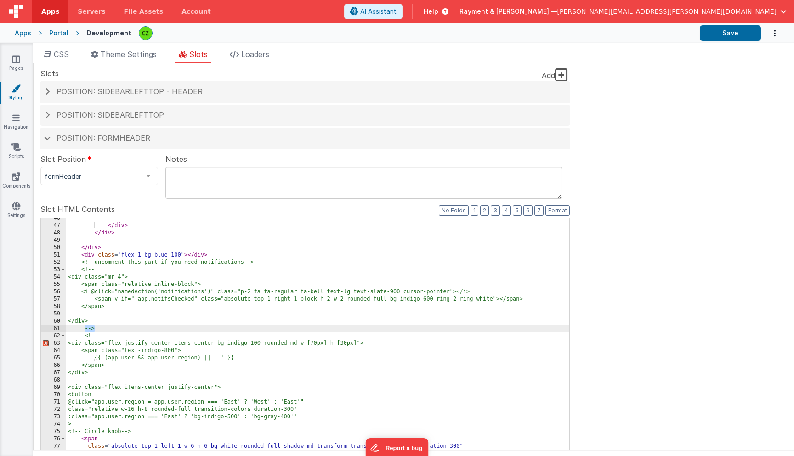
click at [96, 382] on div "</ div > </ div > </ div > < div class = "flex-1 bg-blue-100" > </ div > <!-- u…" at bounding box center [317, 371] width 503 height 312
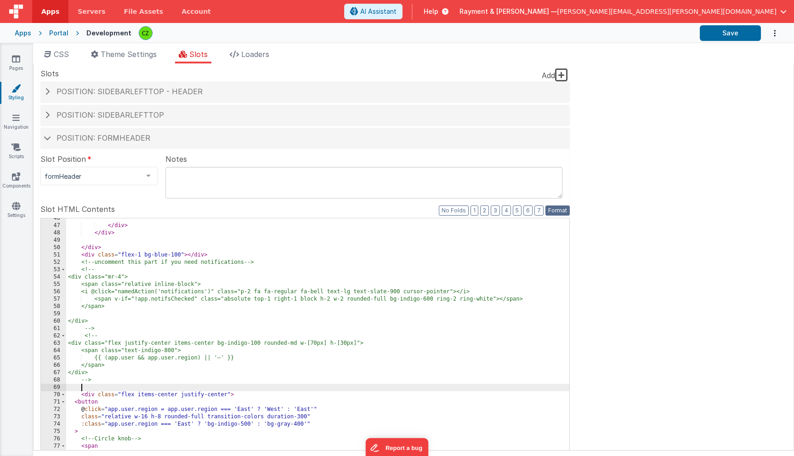
click at [564, 211] on button "Format" at bounding box center [557, 210] width 24 height 10
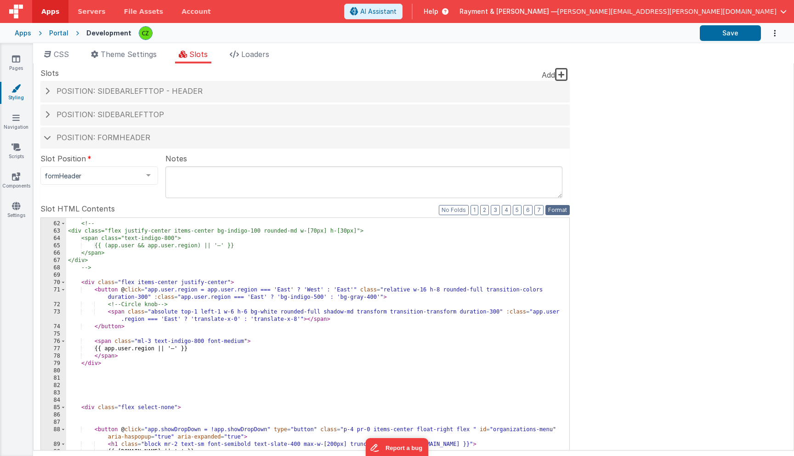
scroll to position [530, 0]
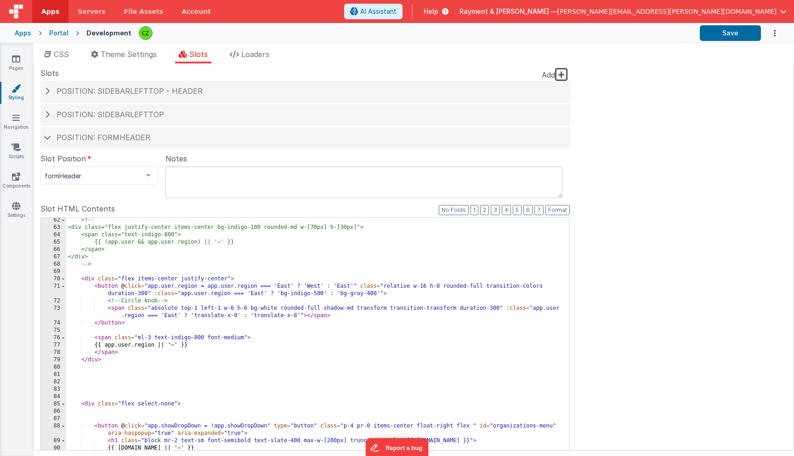
click at [283, 287] on div "<!-- <div class="flex justify-center items-center bg-indigo-100 rounded-md w-[7…" at bounding box center [317, 379] width 503 height 327
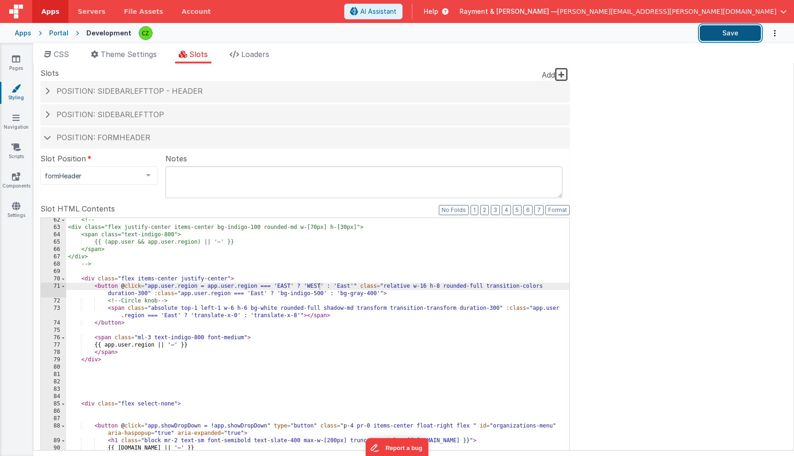
click at [730, 30] on button "Save" at bounding box center [730, 33] width 61 height 16
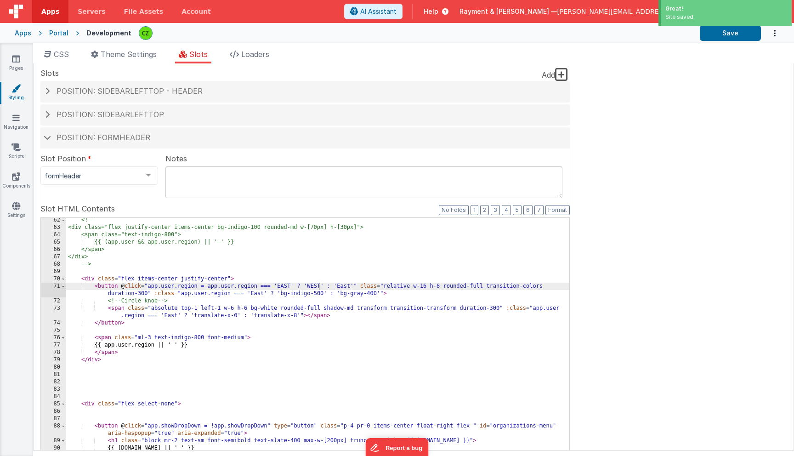
click at [342, 285] on div "<!-- <div class="flex justify-center items-center bg-indigo-100 rounded-md w-[7…" at bounding box center [317, 379] width 503 height 327
click at [254, 295] on div "<!-- <div class="flex justify-center items-center bg-indigo-100 rounded-md w-[7…" at bounding box center [317, 379] width 503 height 327
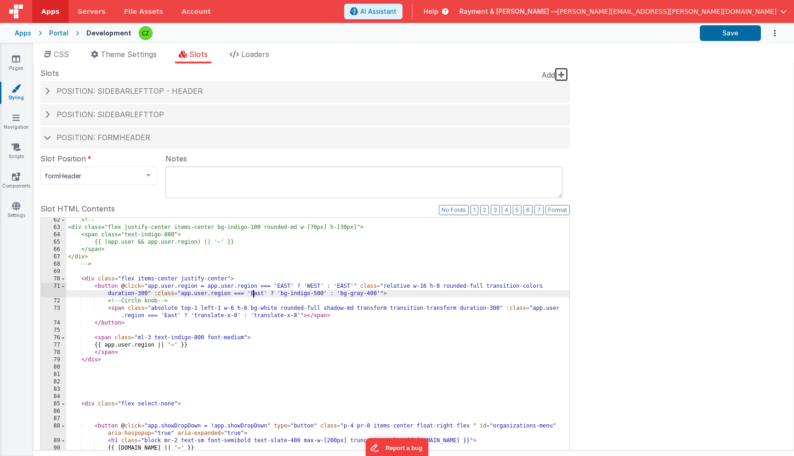
click at [254, 295] on div "<!-- <div class="flex justify-center items-center bg-indigo-100 rounded-md w-[7…" at bounding box center [317, 379] width 503 height 327
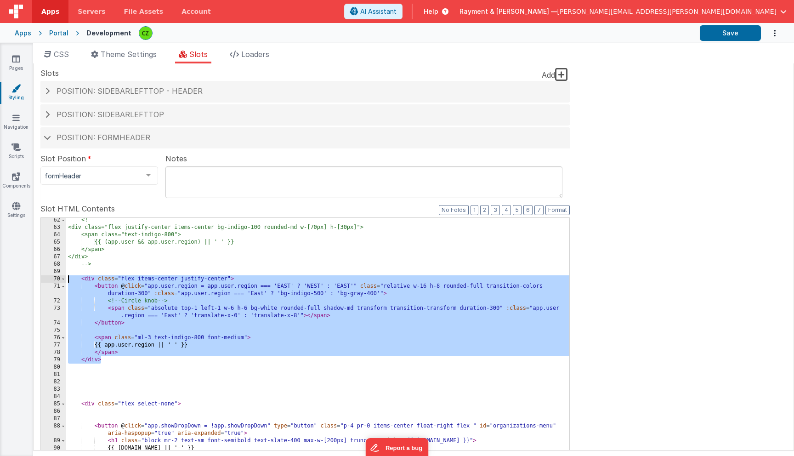
drag, startPoint x: 109, startPoint y: 362, endPoint x: 36, endPoint y: 280, distance: 109.3
click at [36, 280] on div "Site CSS Format 7 6 5 4 3 2 1 No Folds 1 2 3 4 5 6 7 8 9 10 11 12 13 14 15 16 1…" at bounding box center [413, 256] width 761 height 387
click at [114, 363] on div "<!-- <div class="flex justify-center items-center bg-indigo-100 rounded-md w-[7…" at bounding box center [317, 379] width 503 height 327
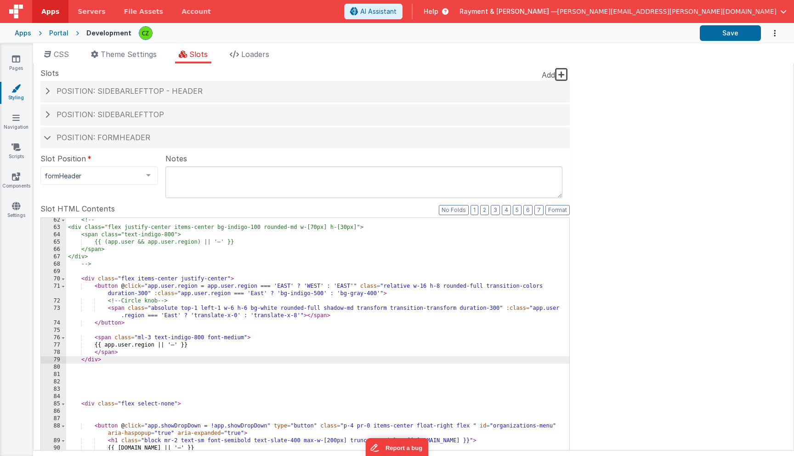
click at [74, 278] on div "<!-- <div class="flex justify-center items-center bg-indigo-100 rounded-md w-[7…" at bounding box center [317, 379] width 503 height 327
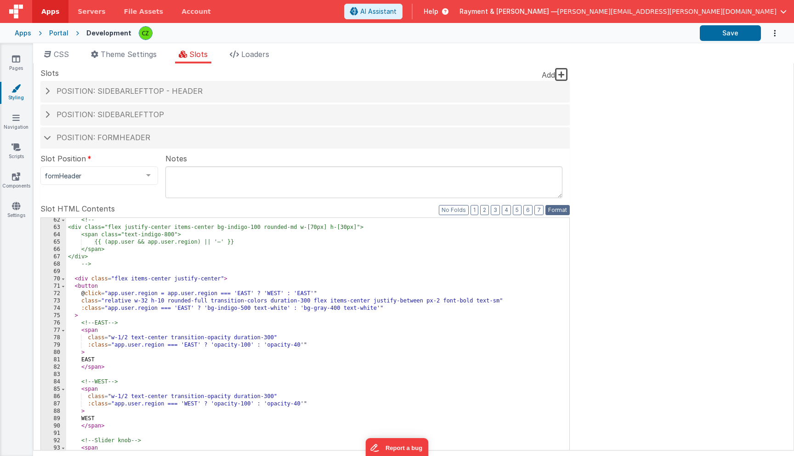
click at [565, 210] on button "Format" at bounding box center [557, 210] width 24 height 10
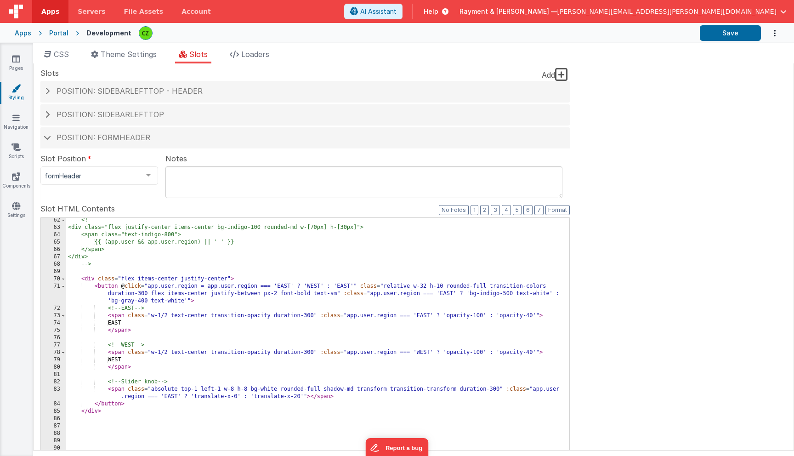
click at [301, 349] on div "<!-- <div class="flex justify-center items-center bg-indigo-100 rounded-md w-[7…" at bounding box center [317, 372] width 503 height 312
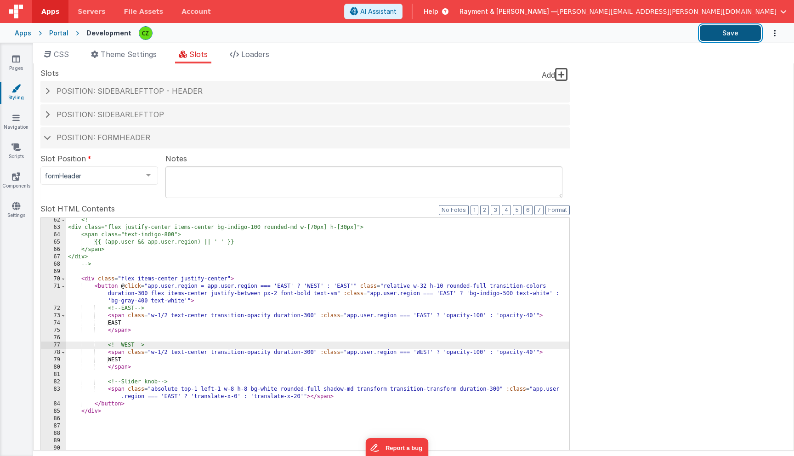
click at [739, 36] on button "Save" at bounding box center [730, 33] width 61 height 16
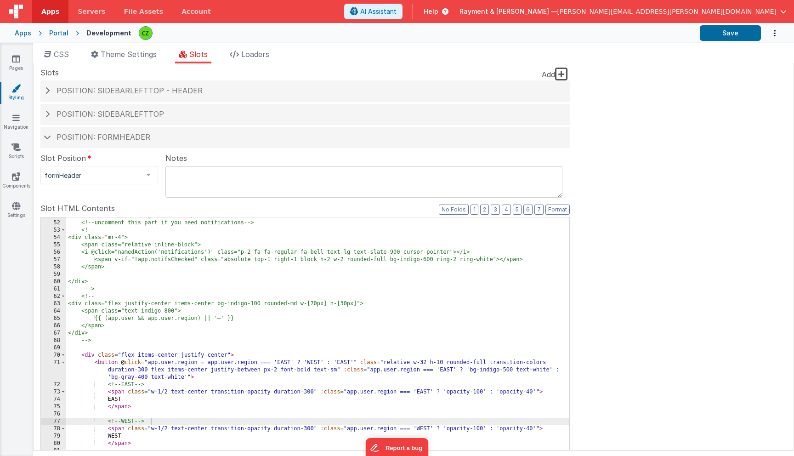
scroll to position [464, 0]
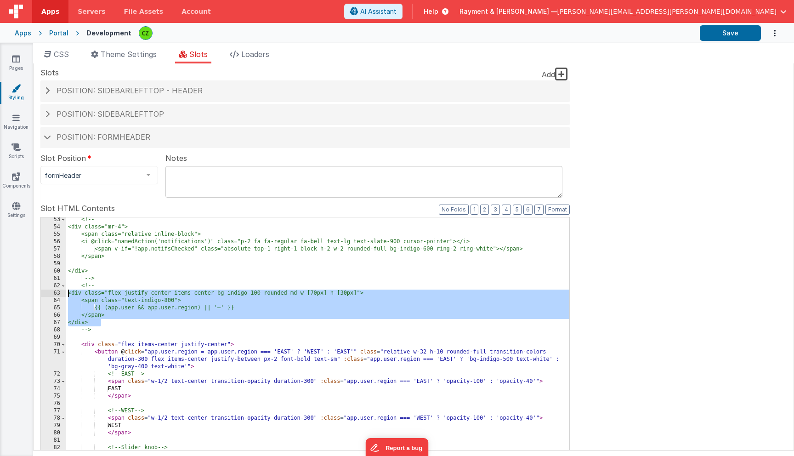
drag, startPoint x: 107, startPoint y: 322, endPoint x: 49, endPoint y: 294, distance: 64.7
click at [49, 294] on div "53 54 55 56 57 58 59 60 61 62 63 64 65 66 67 68 69 70 71 72 73 74 75 76 77 78 7…" at bounding box center [304, 366] width 529 height 299
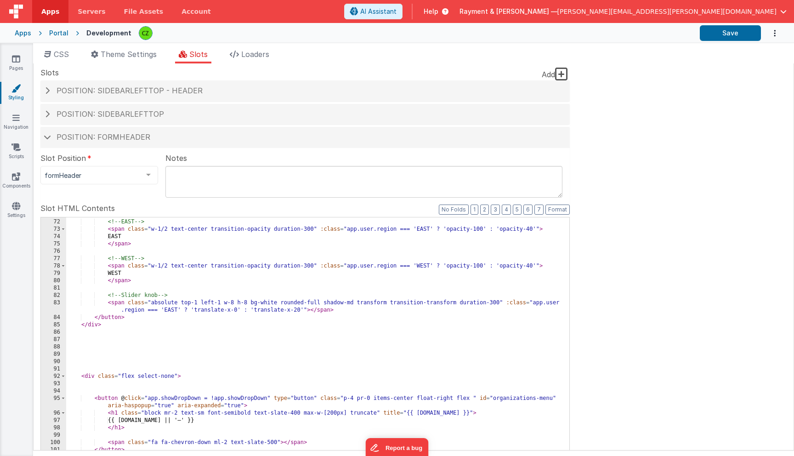
click at [118, 323] on div "< button @ click = "app.user.region = app.user.region === 'EAST' ? 'WEST' : 'EA…" at bounding box center [317, 363] width 503 height 334
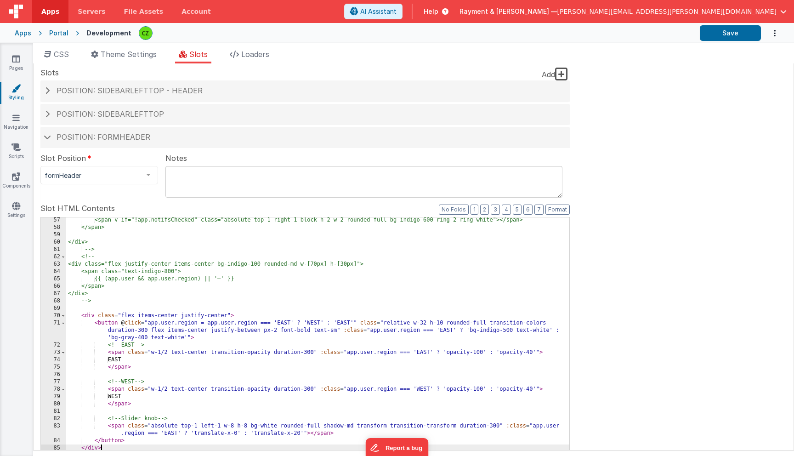
scroll to position [493, 0]
click at [74, 317] on div "<span v-if="!app.notifsChecked" class="absolute top-1 right-1 block h-2 w-2 rou…" at bounding box center [317, 376] width 503 height 320
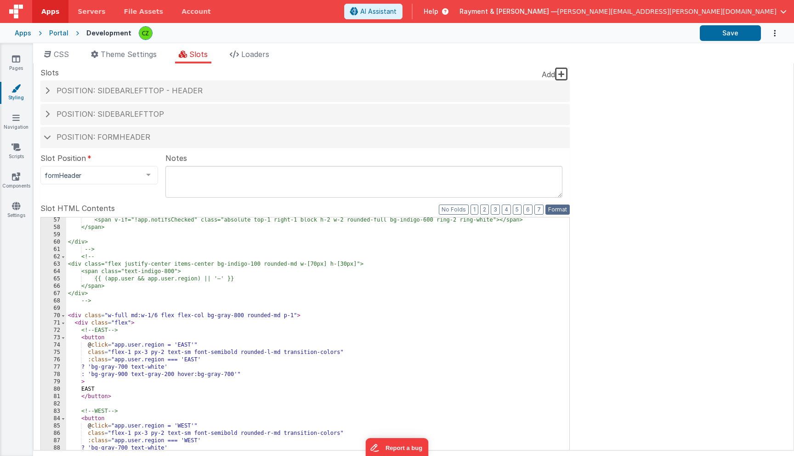
click at [563, 210] on button "Format" at bounding box center [557, 209] width 24 height 10
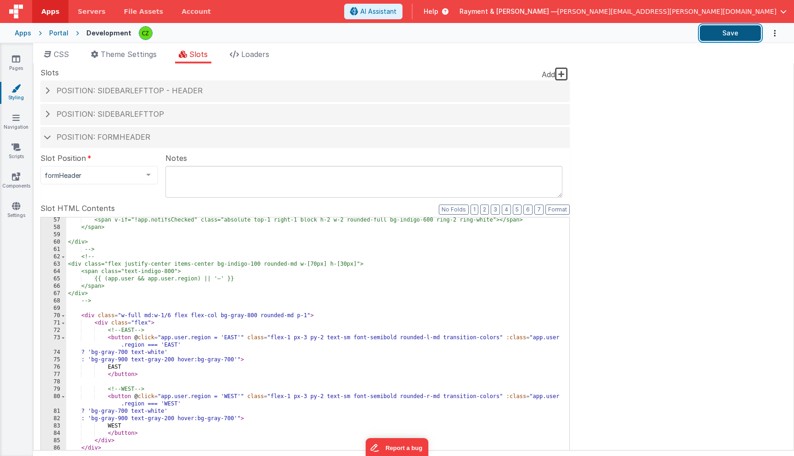
click at [733, 31] on button "Save" at bounding box center [730, 33] width 61 height 16
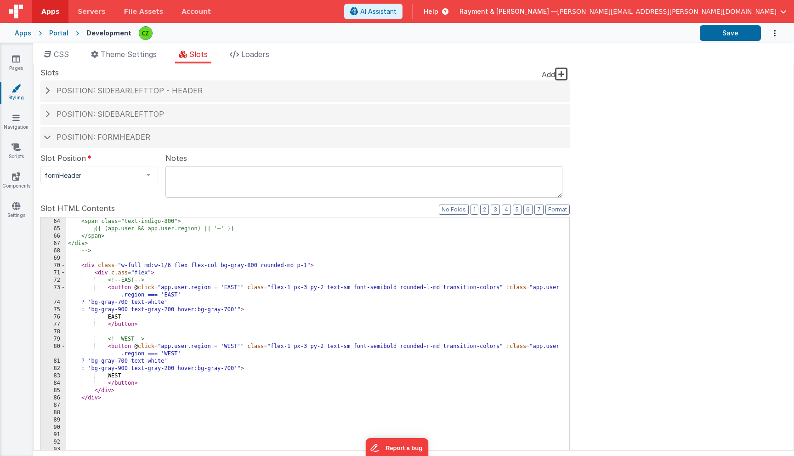
scroll to position [544, 0]
click at [170, 270] on div "<div class="flex justify-center items-center bg-indigo-100 rounded-md w-[70px] …" at bounding box center [317, 366] width 503 height 312
click at [304, 287] on div "<div class="flex justify-center items-center bg-indigo-100 rounded-md w-[70px] …" at bounding box center [317, 366] width 503 height 312
click at [149, 266] on div "<div class="flex justify-center items-center bg-indigo-100 rounded-md w-[70px] …" at bounding box center [317, 366] width 503 height 312
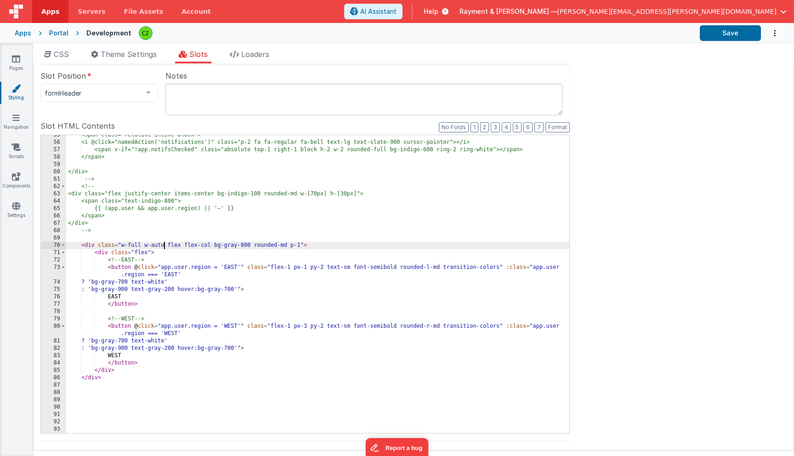
scroll to position [481, 0]
click at [721, 38] on button "Save" at bounding box center [730, 33] width 61 height 16
click at [164, 255] on div "<span class="relative inline-block"> <i @click="namedAction('notifications')" c…" at bounding box center [317, 288] width 503 height 312
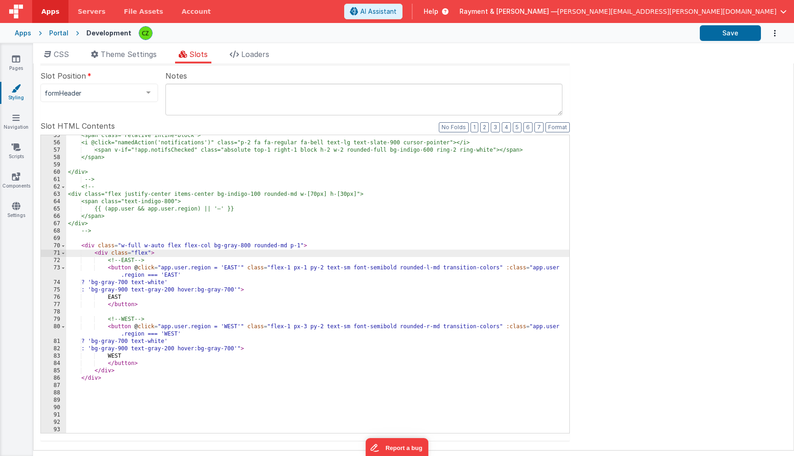
click at [141, 249] on div "<span class="relative inline-block"> <i @click="namedAction('notifications')" c…" at bounding box center [317, 288] width 503 height 312
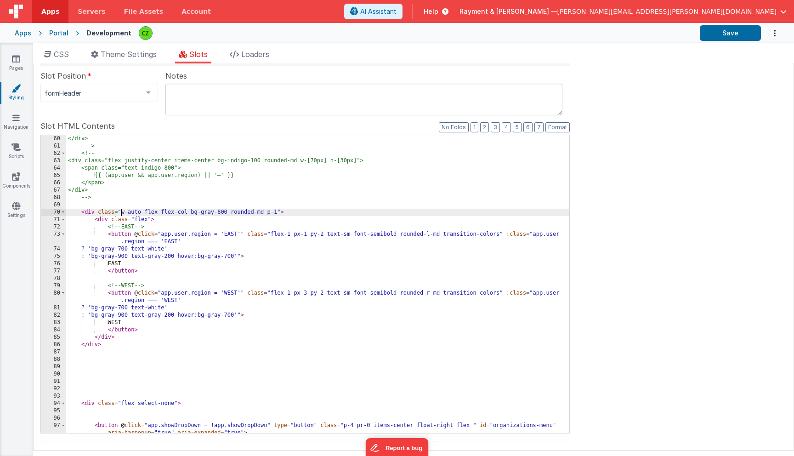
scroll to position [522, 0]
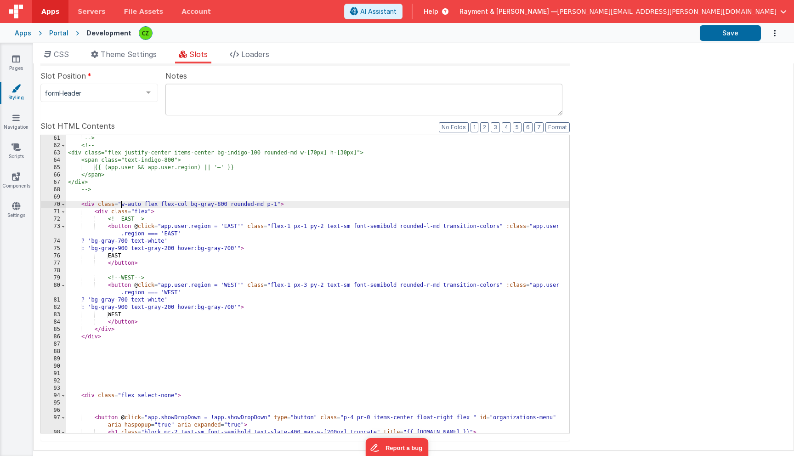
click at [307, 284] on div "--> <!-- <div class="flex justify-center items-center bg-indigo-100 rounded-md …" at bounding box center [317, 291] width 503 height 312
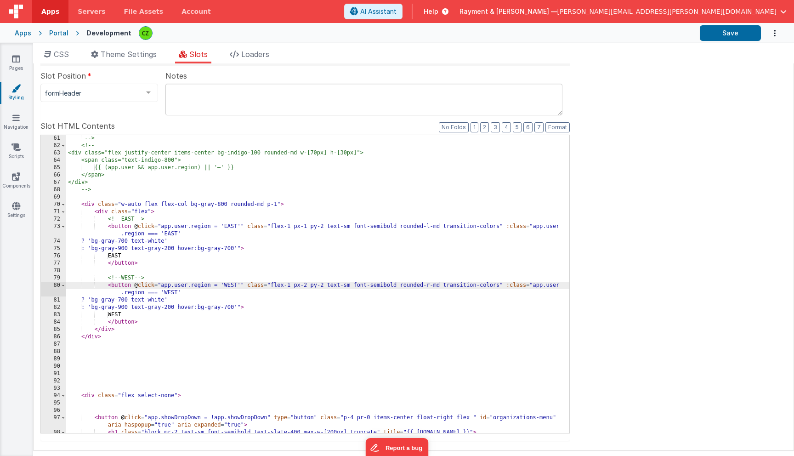
click at [307, 230] on div "--> <!-- <div class="flex justify-center items-center bg-indigo-100 rounded-md …" at bounding box center [317, 291] width 503 height 312
